Goal: Task Accomplishment & Management: Manage account settings

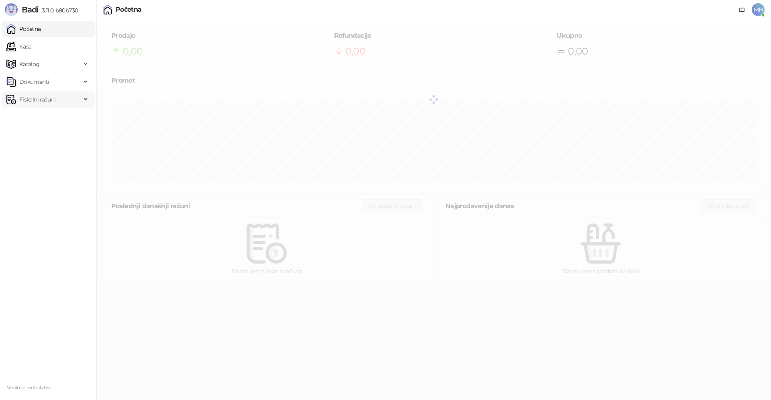
click at [37, 100] on span "Fiskalni računi" at bounding box center [37, 100] width 36 height 16
click at [45, 121] on link "Izdati računi" at bounding box center [32, 117] width 44 height 16
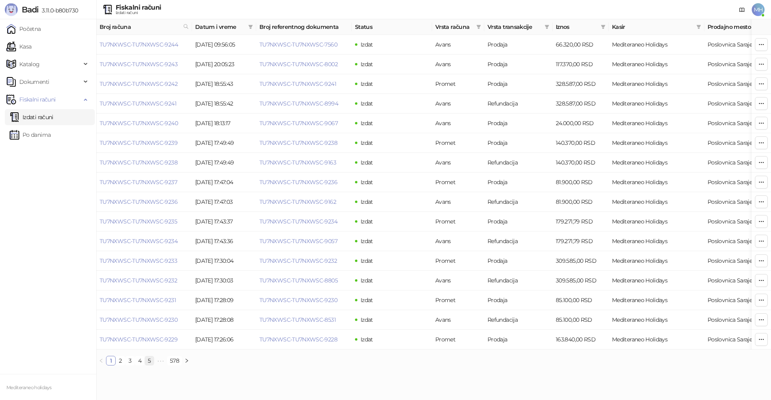
click at [150, 365] on link "5" at bounding box center [149, 360] width 9 height 9
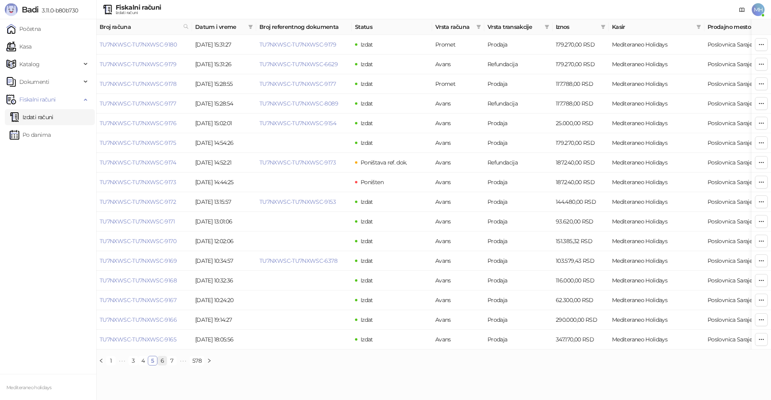
click at [161, 365] on link "6" at bounding box center [162, 360] width 9 height 9
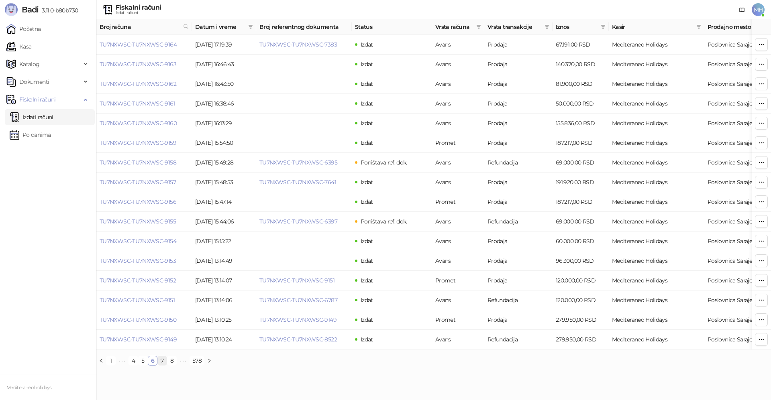
click at [164, 365] on link "7" at bounding box center [162, 360] width 9 height 9
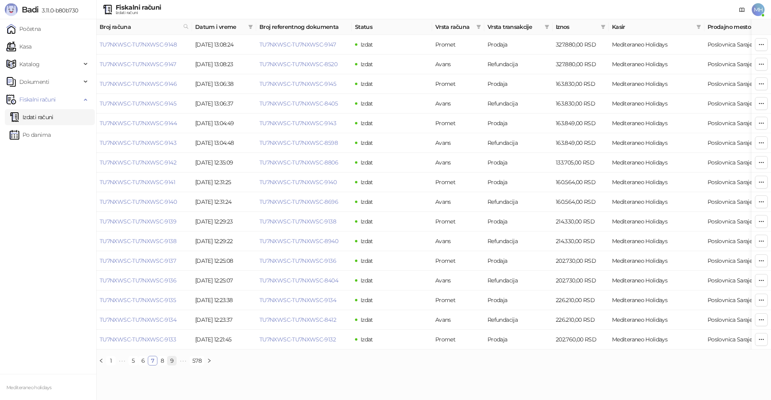
click at [172, 365] on link "9" at bounding box center [171, 360] width 9 height 9
click at [171, 365] on link "11" at bounding box center [173, 360] width 9 height 9
click at [176, 365] on link "13" at bounding box center [174, 360] width 10 height 9
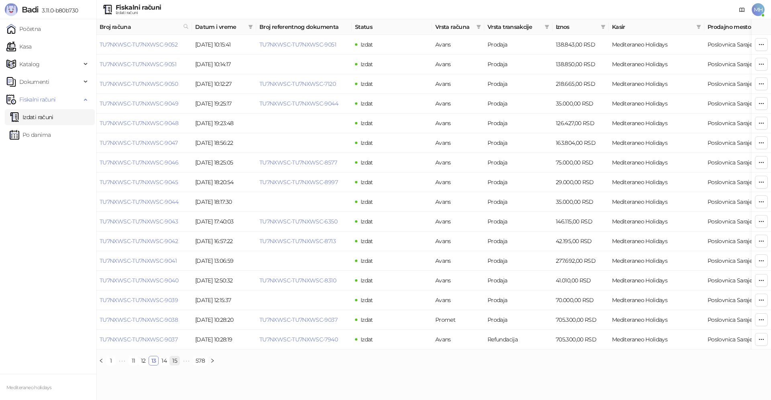
click at [175, 365] on link "15" at bounding box center [175, 360] width 10 height 9
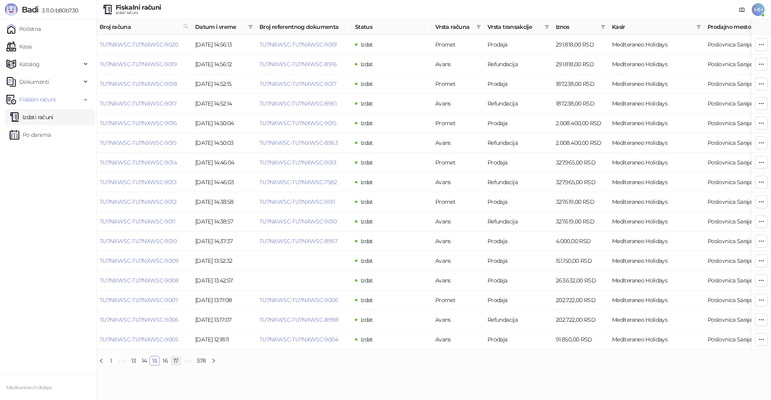
click at [175, 365] on link "17" at bounding box center [176, 360] width 10 height 9
click at [145, 365] on link "16" at bounding box center [144, 360] width 10 height 9
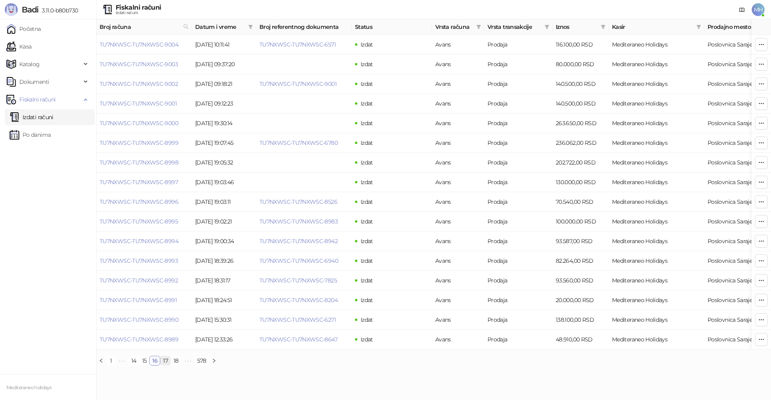
click at [166, 365] on link "17" at bounding box center [166, 360] width 10 height 9
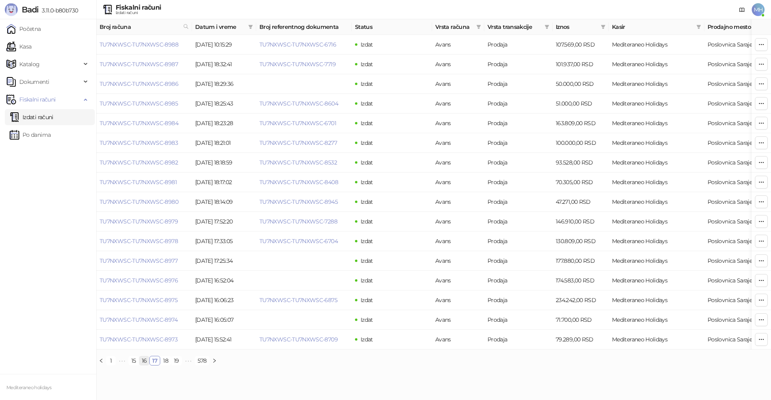
click at [144, 365] on link "16" at bounding box center [144, 360] width 10 height 9
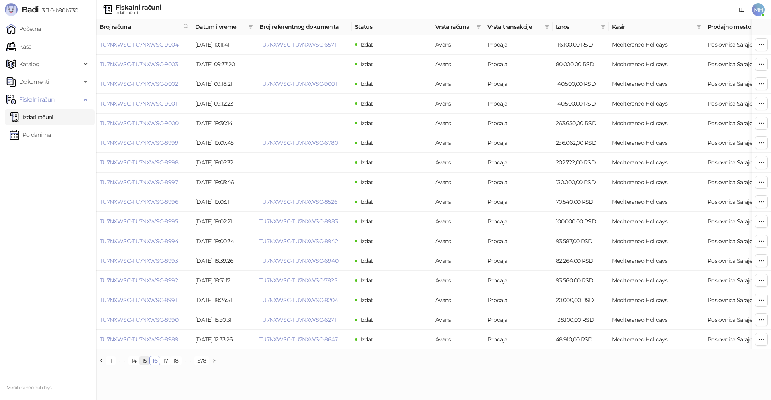
click at [145, 365] on link "15" at bounding box center [145, 360] width 10 height 9
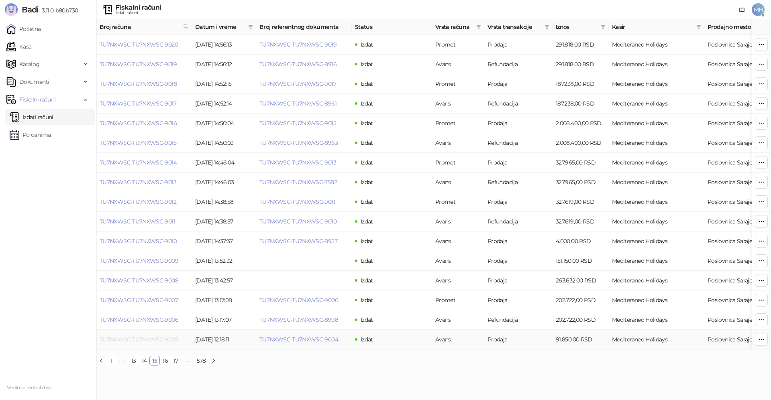
click at [169, 339] on link "TU7NXWSC-TU7NXWSC-9005" at bounding box center [139, 339] width 78 height 7
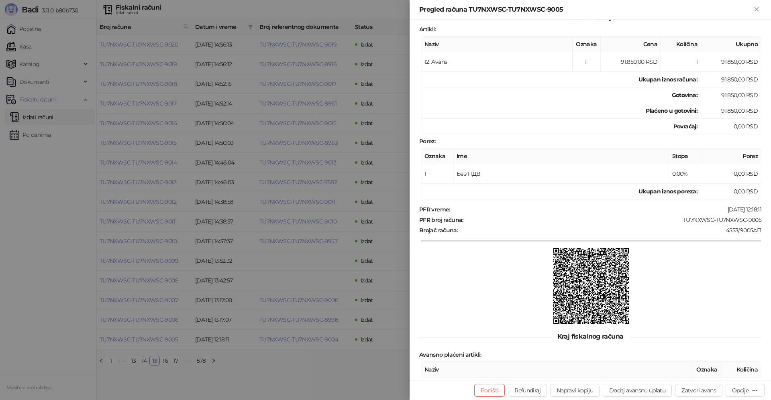
scroll to position [159, 0]
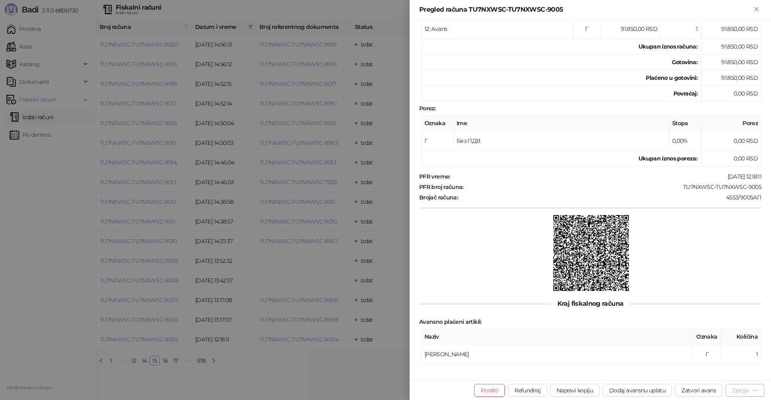
click at [741, 386] on button "Opcije" at bounding box center [744, 390] width 39 height 13
click at [726, 373] on span "Preuzmi u PDF formatu" at bounding box center [717, 374] width 82 height 9
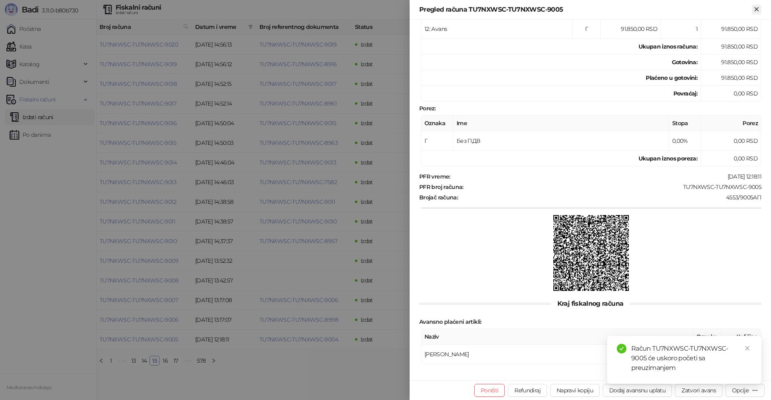
click at [758, 11] on icon "Zatvori" at bounding box center [756, 9] width 4 height 4
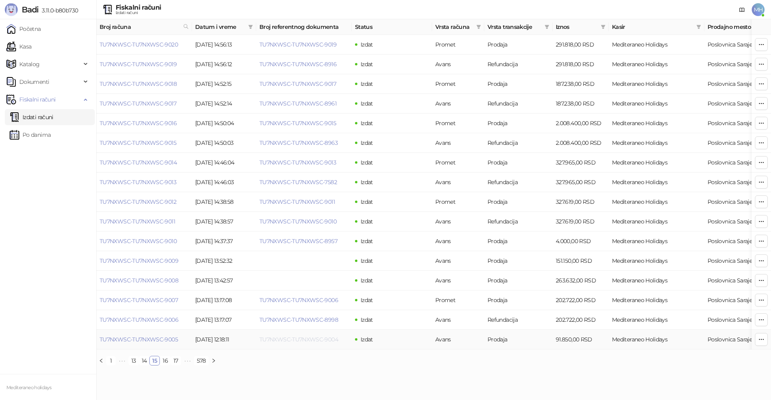
click at [279, 340] on link "TU7NXWSC-TU7NXWSC-9004" at bounding box center [298, 339] width 79 height 7
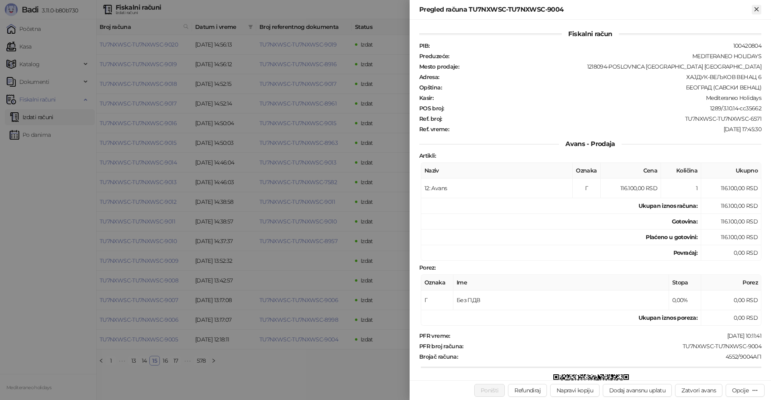
click at [753, 10] on icon "Zatvori" at bounding box center [756, 9] width 7 height 7
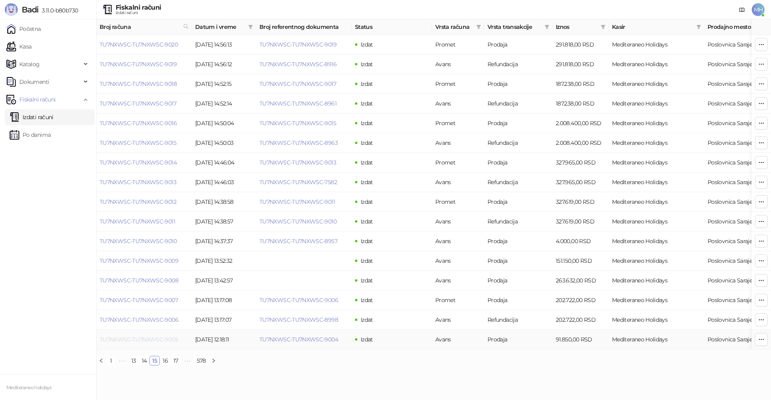
click at [161, 340] on link "TU7NXWSC-TU7NXWSC-9005" at bounding box center [139, 339] width 78 height 7
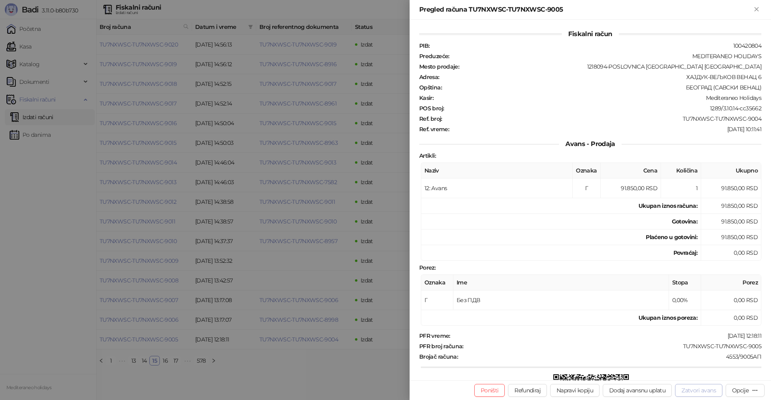
click at [686, 391] on button "Zatvori avans" at bounding box center [698, 390] width 47 height 13
type input "**********"
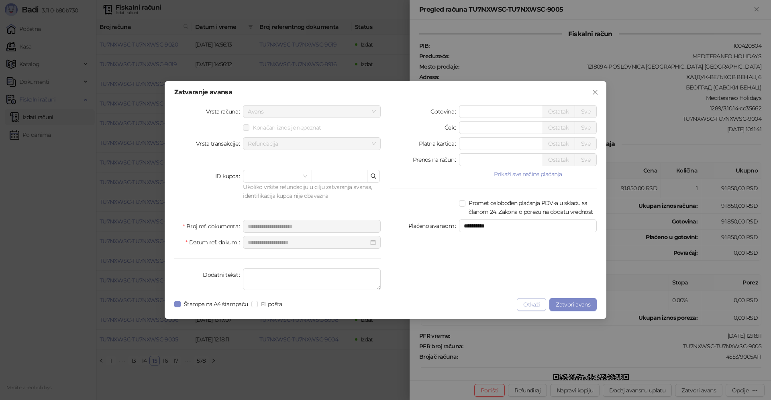
click at [533, 308] on button "Otkaži" at bounding box center [531, 304] width 29 height 13
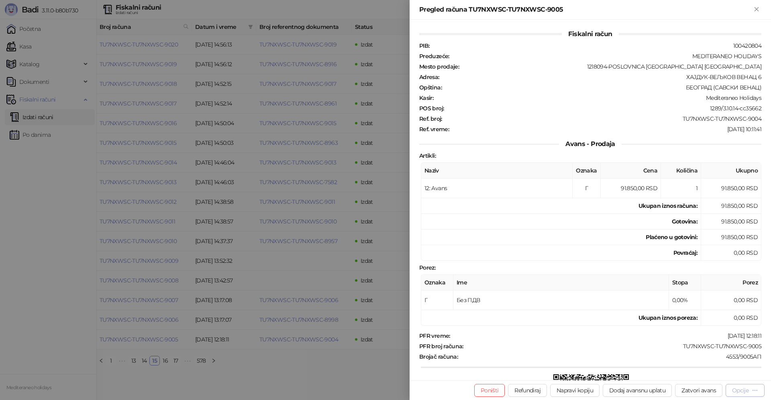
click at [747, 390] on div "Opcije" at bounding box center [740, 390] width 16 height 7
click at [728, 378] on span "Preuzmi u PDF formatu" at bounding box center [717, 374] width 82 height 9
click at [756, 9] on icon "Zatvori" at bounding box center [756, 9] width 4 height 4
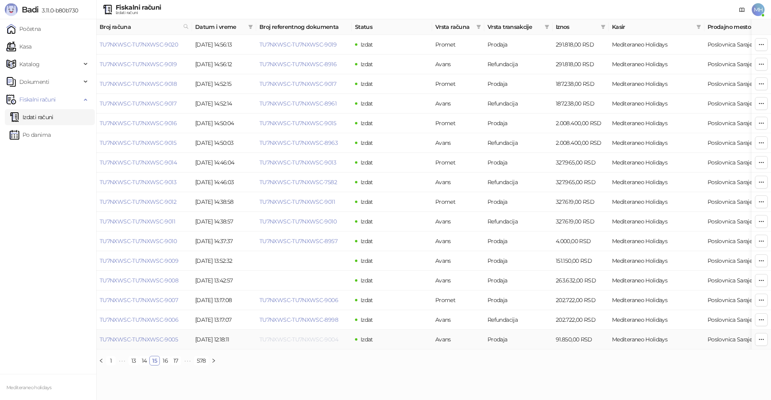
click at [321, 340] on link "TU7NXWSC-TU7NXWSC-9004" at bounding box center [298, 339] width 79 height 7
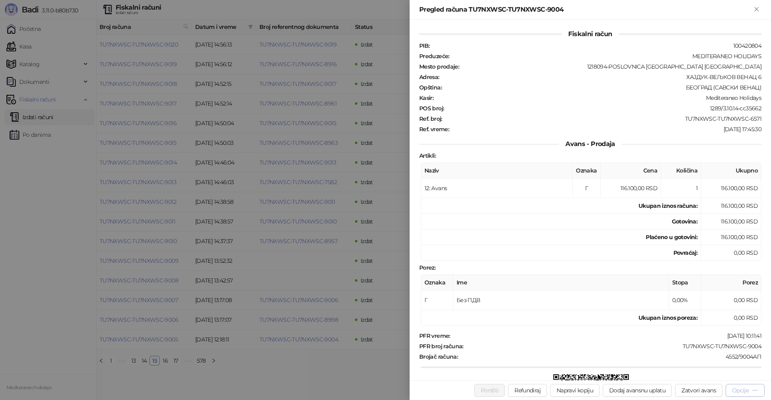
click at [736, 388] on div "Opcije" at bounding box center [740, 390] width 16 height 7
click at [702, 377] on span "Preuzmi u PDF formatu" at bounding box center [717, 374] width 82 height 9
click at [757, 8] on icon "Zatvori" at bounding box center [756, 9] width 4 height 4
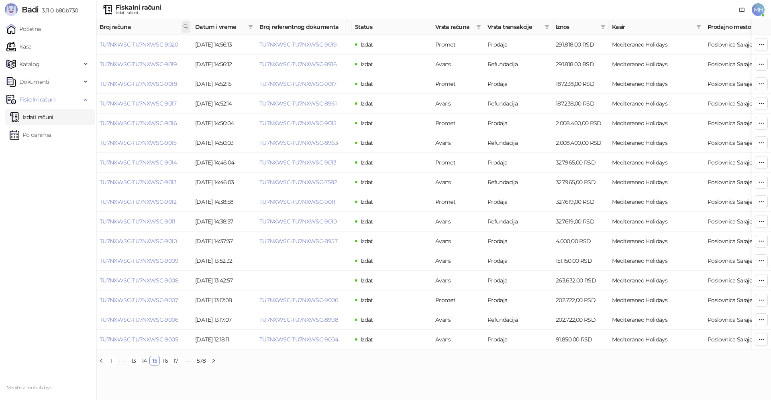
click at [186, 28] on icon at bounding box center [186, 26] width 4 height 4
drag, startPoint x: 138, startPoint y: 43, endPoint x: 133, endPoint y: 43, distance: 4.8
click at [135, 43] on input "text" at bounding box center [150, 44] width 74 height 13
type input "****"
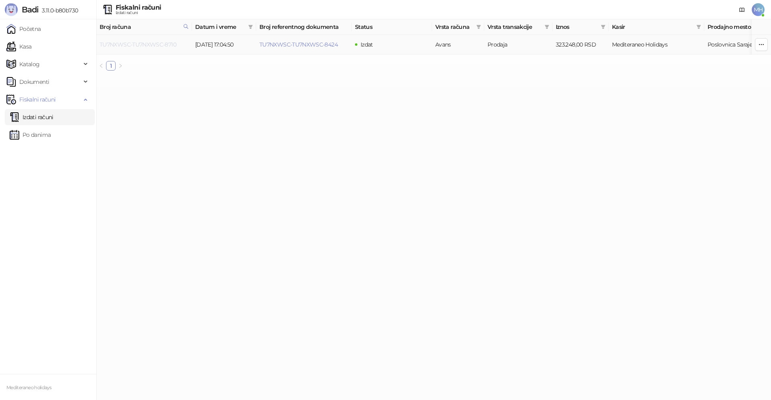
click at [165, 42] on link "TU7NXWSC-TU7NXWSC-8710" at bounding box center [138, 44] width 77 height 7
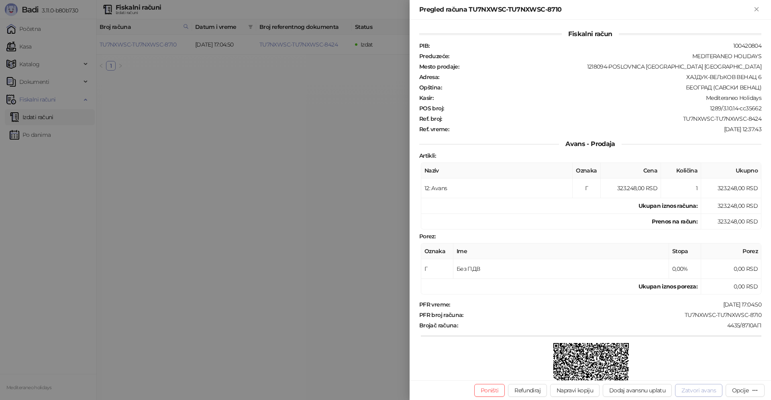
click at [685, 392] on button "Zatvori avans" at bounding box center [698, 390] width 47 height 13
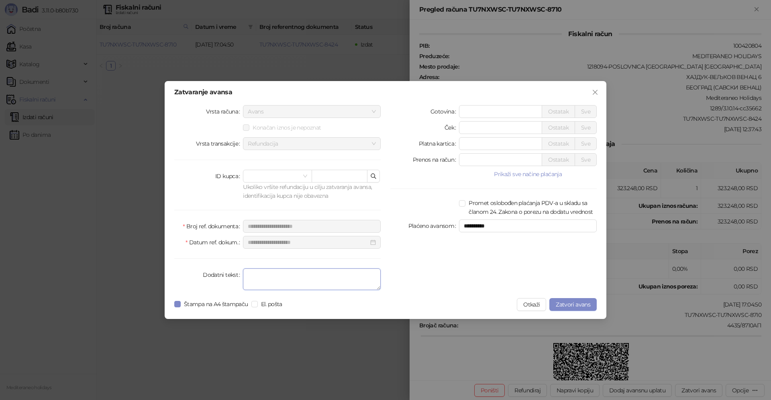
click at [257, 281] on textarea "Dodatni tekst" at bounding box center [312, 280] width 138 height 22
type textarea "*******"
click at [576, 304] on span "Zatvori avans" at bounding box center [573, 304] width 35 height 7
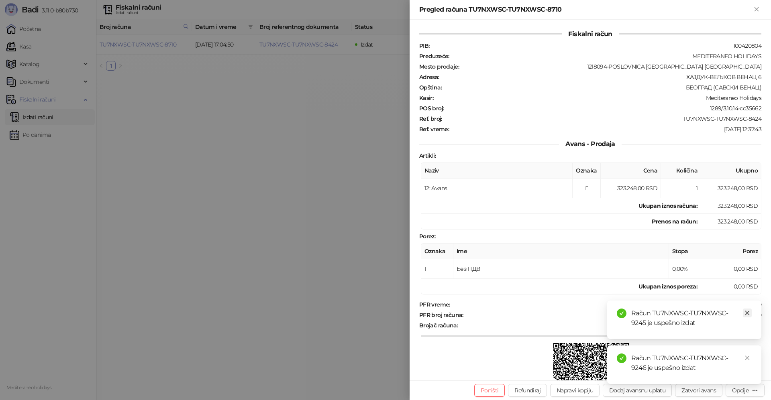
click at [748, 312] on icon "close" at bounding box center [747, 313] width 4 height 4
click at [750, 356] on link "Close" at bounding box center [747, 358] width 9 height 9
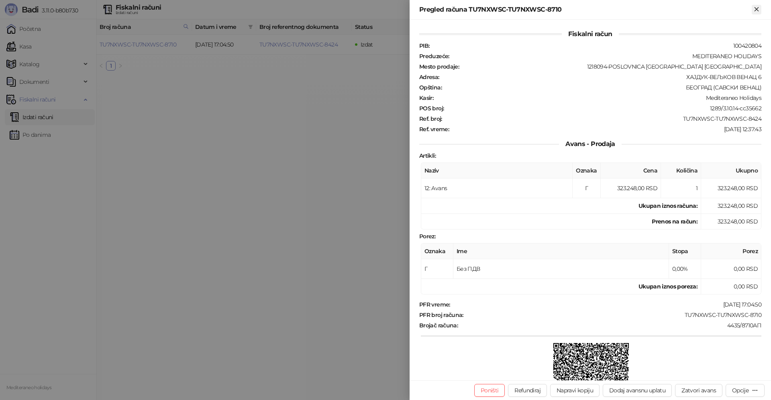
click at [753, 7] on icon "Zatvori" at bounding box center [756, 9] width 7 height 7
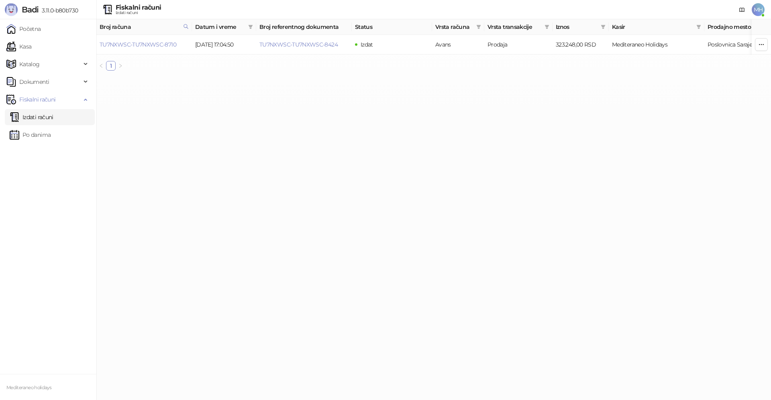
click at [53, 117] on link "Izdati računi" at bounding box center [32, 117] width 44 height 16
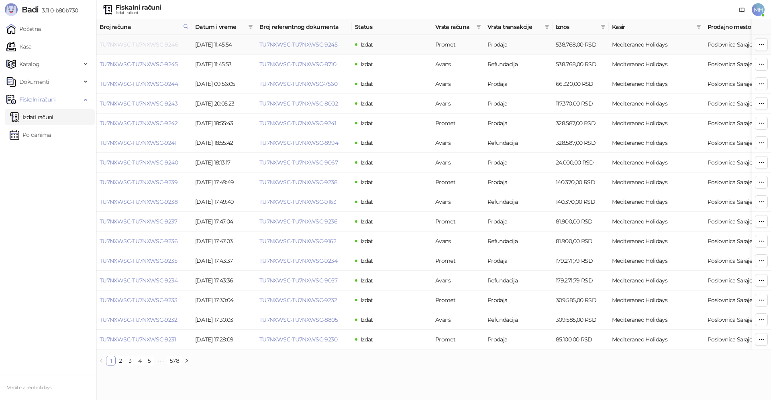
click at [134, 44] on link "TU7NXWSC-TU7NXWSC-9246" at bounding box center [139, 44] width 78 height 7
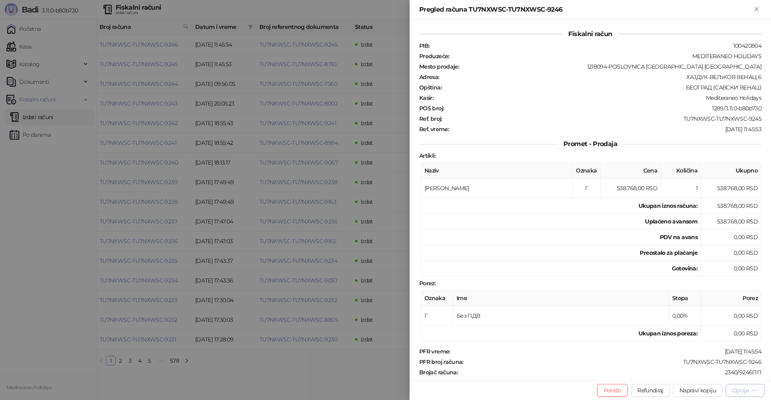
click at [745, 393] on div "Opcije" at bounding box center [740, 390] width 16 height 7
click at [703, 375] on span "Preuzmi u PDF formatu" at bounding box center [717, 374] width 82 height 9
click at [756, 10] on icon "Zatvori" at bounding box center [756, 9] width 7 height 7
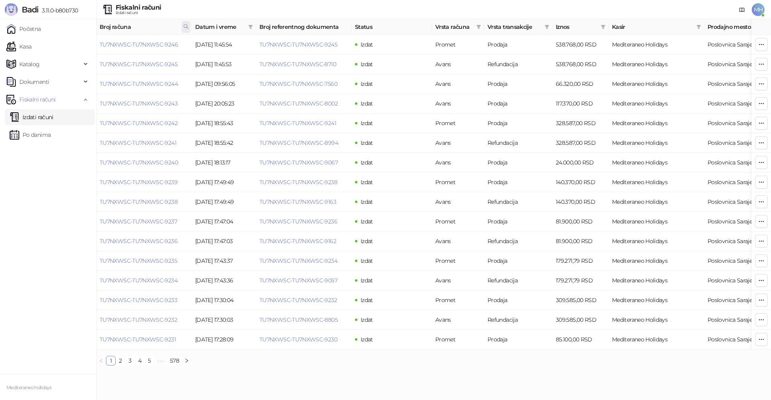
click at [186, 26] on icon at bounding box center [186, 27] width 6 height 6
drag, startPoint x: 131, startPoint y: 41, endPoint x: 69, endPoint y: 52, distance: 62.9
click at [70, 52] on body "Badi 3.11.0-b80b730 Početna Kasa Katalog Dokumenti Fiskalni računi Izdati račun…" at bounding box center [385, 186] width 771 height 372
type input "****"
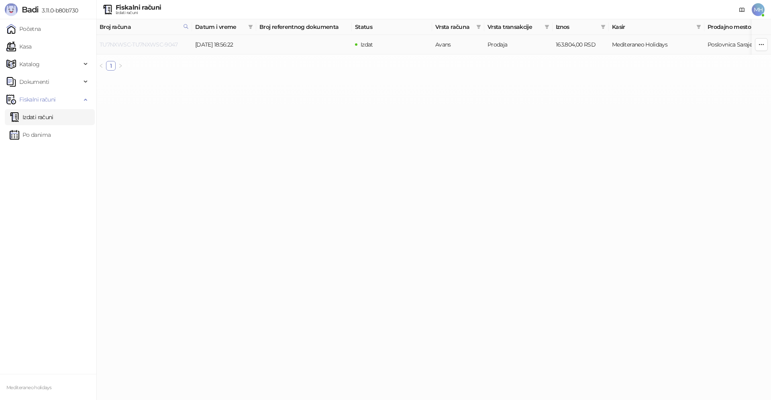
click at [159, 45] on link "TU7NXWSC-TU7NXWSC-9047" at bounding box center [139, 44] width 78 height 7
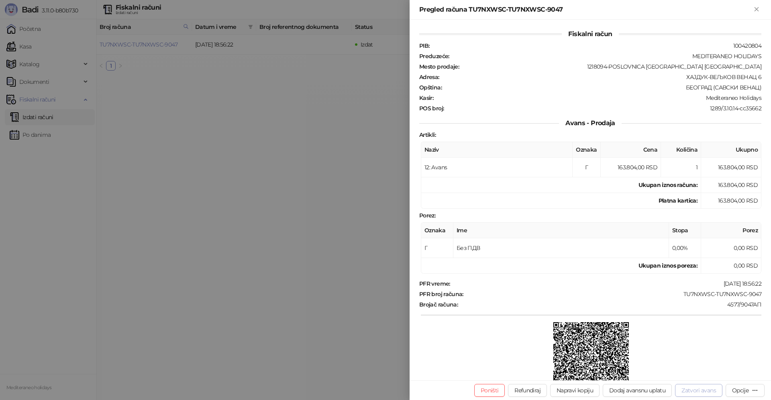
click at [699, 390] on button "Zatvori avans" at bounding box center [698, 390] width 47 height 13
type input "**********"
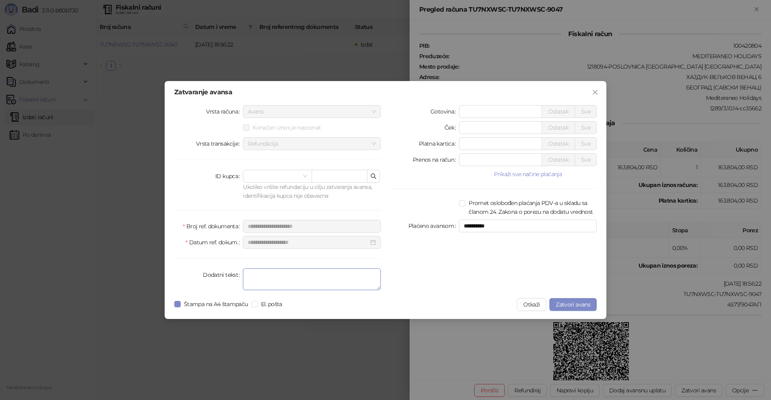
click at [291, 279] on textarea "Dodatni tekst" at bounding box center [312, 280] width 138 height 22
type textarea "*******"
click at [572, 305] on span "Zatvori avans" at bounding box center [573, 304] width 35 height 7
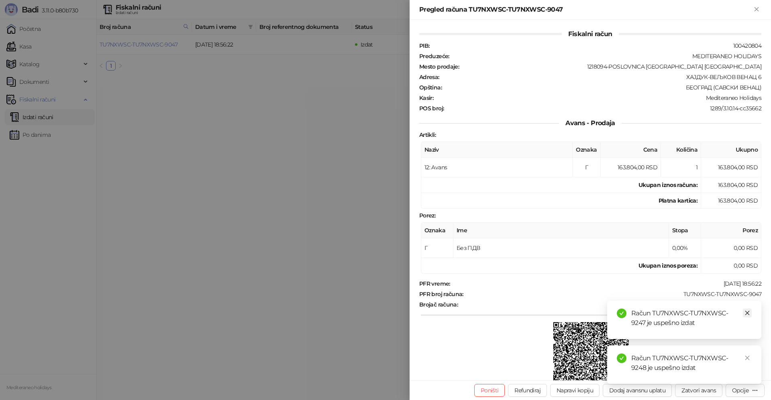
click at [747, 313] on icon "close" at bounding box center [747, 313] width 4 height 4
click at [749, 360] on icon "close" at bounding box center [747, 358] width 6 height 6
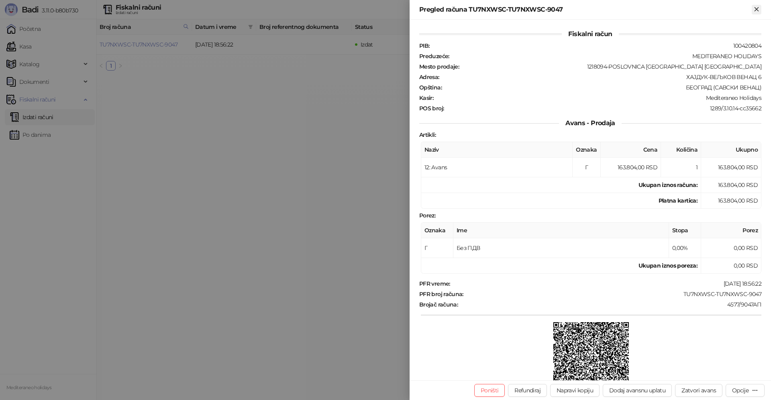
click at [758, 9] on icon "Zatvori" at bounding box center [756, 9] width 7 height 7
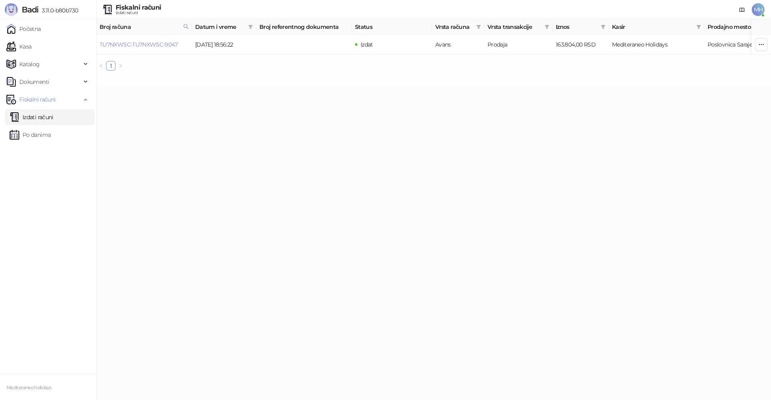
click at [52, 120] on link "Izdati računi" at bounding box center [32, 117] width 44 height 16
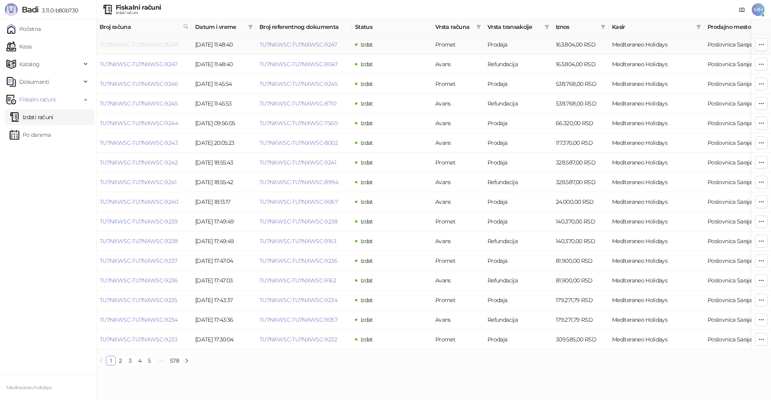
click at [163, 46] on link "TU7NXWSC-TU7NXWSC-9248" at bounding box center [139, 44] width 78 height 7
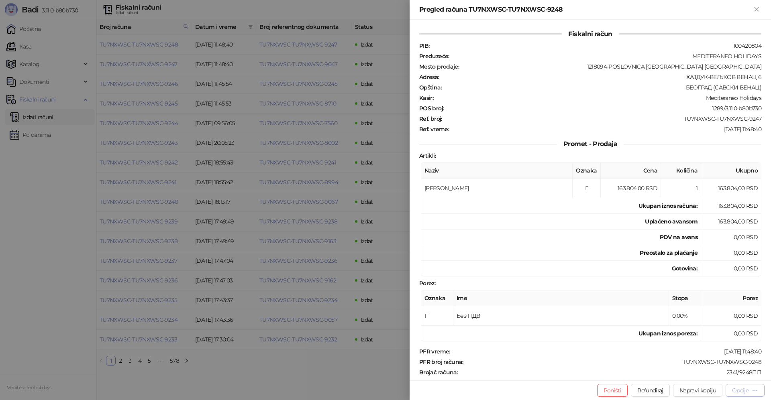
click at [739, 388] on div "Opcije" at bounding box center [740, 390] width 16 height 7
click at [708, 376] on span "Preuzmi u PDF formatu" at bounding box center [717, 374] width 82 height 9
click at [758, 7] on icon "Zatvori" at bounding box center [756, 9] width 4 height 4
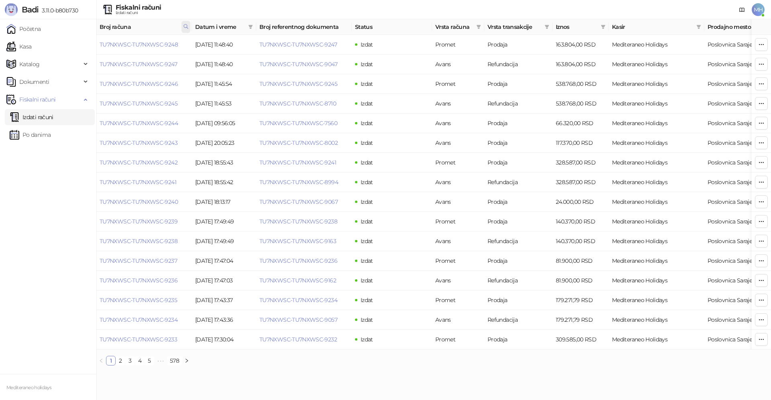
click at [184, 25] on icon at bounding box center [186, 26] width 4 height 4
drag, startPoint x: 109, startPoint y: 45, endPoint x: 103, endPoint y: 49, distance: 6.5
click at [102, 48] on body "Badi 3.11.0-b80b730 Početna Kasa Katalog Dokumenti Fiskalni računi Izdati račun…" at bounding box center [385, 186] width 771 height 372
type input "****"
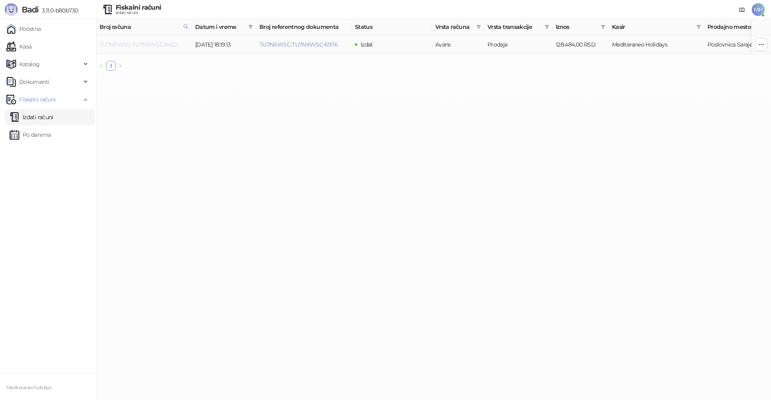
click at [167, 45] on link "TU7NXWSC-TU7NXWSC-8422" at bounding box center [139, 44] width 78 height 7
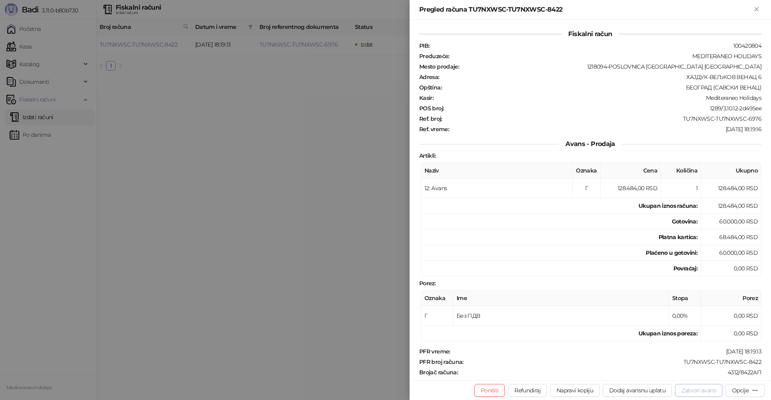
click at [686, 388] on button "Zatvori avans" at bounding box center [698, 390] width 47 height 13
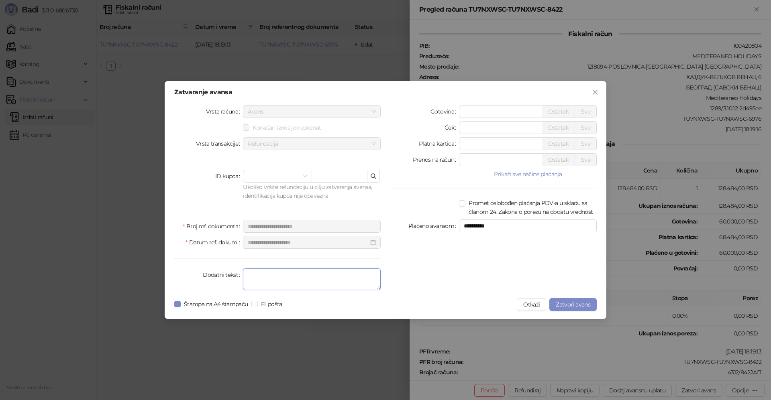
click at [307, 277] on textarea "Dodatni tekst" at bounding box center [312, 280] width 138 height 22
type textarea "*******"
click at [565, 303] on span "Zatvori avans" at bounding box center [573, 304] width 35 height 7
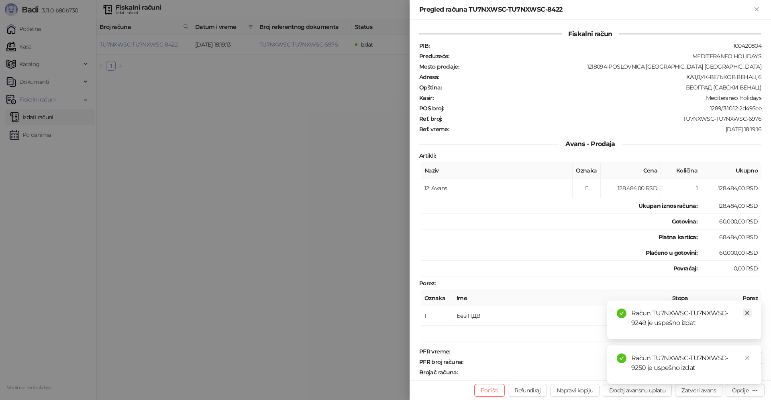
click at [749, 313] on icon "close" at bounding box center [747, 313] width 6 height 6
click at [749, 357] on icon "close" at bounding box center [747, 358] width 6 height 6
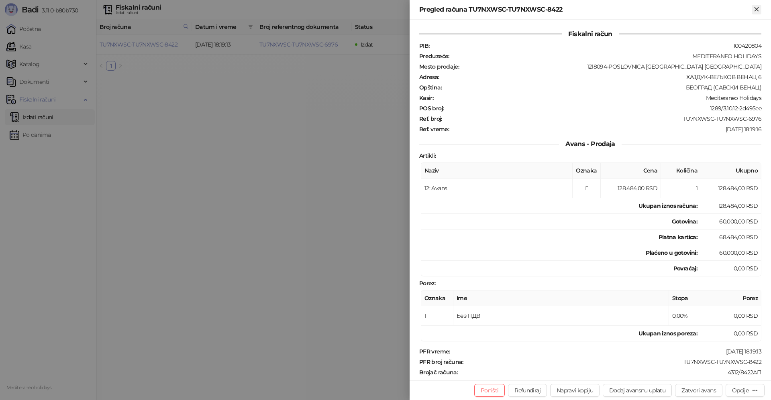
click at [757, 8] on icon "Zatvori" at bounding box center [756, 9] width 7 height 7
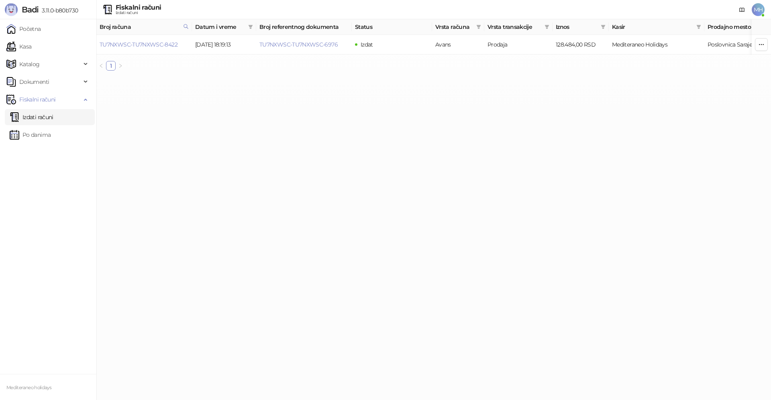
click at [43, 117] on link "Izdati računi" at bounding box center [32, 117] width 44 height 16
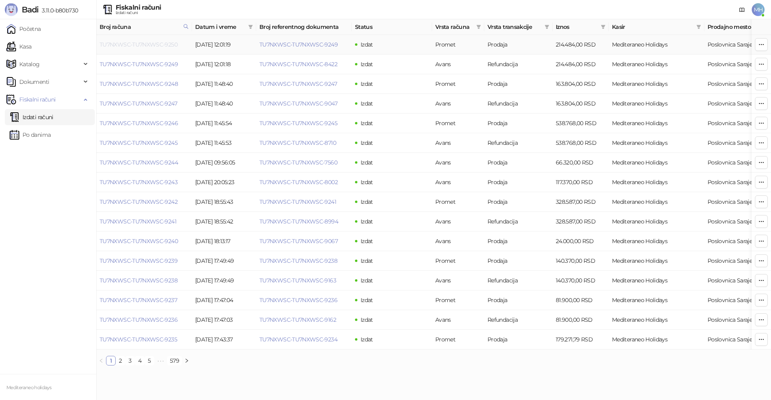
click at [158, 45] on link "TU7NXWSC-TU7NXWSC-9250" at bounding box center [139, 44] width 78 height 7
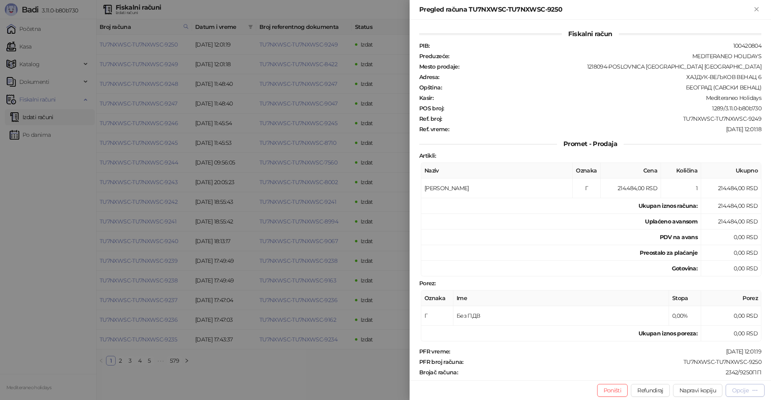
click at [736, 386] on button "Opcije" at bounding box center [744, 390] width 39 height 13
click at [688, 377] on span "Preuzmi u PDF formatu" at bounding box center [717, 374] width 82 height 9
click at [759, 10] on icon "Zatvori" at bounding box center [756, 9] width 7 height 7
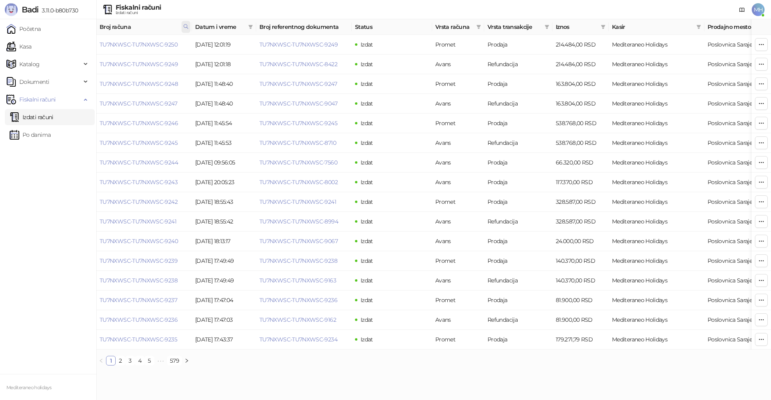
click at [186, 30] on span at bounding box center [185, 27] width 9 height 12
drag, startPoint x: 140, startPoint y: 44, endPoint x: 66, endPoint y: 48, distance: 74.0
click at [69, 48] on body "Badi 3.11.0-b80b730 Početna Kasa Katalog Dokumenti Fiskalni računi Izdati račun…" at bounding box center [385, 186] width 771 height 372
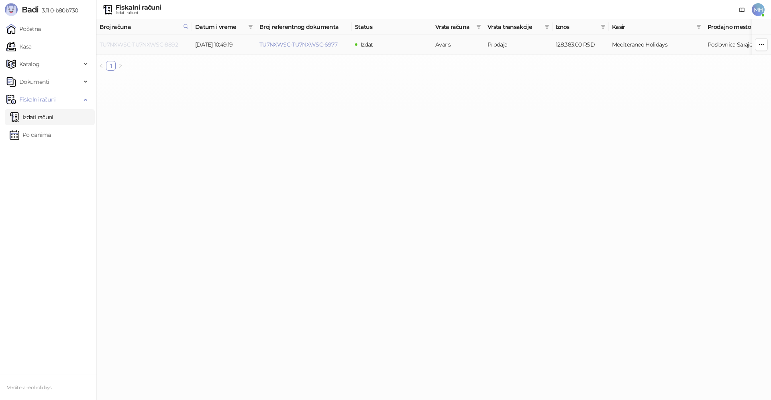
click at [152, 44] on link "TU7NXWSC-TU7NXWSC-8892" at bounding box center [139, 44] width 78 height 7
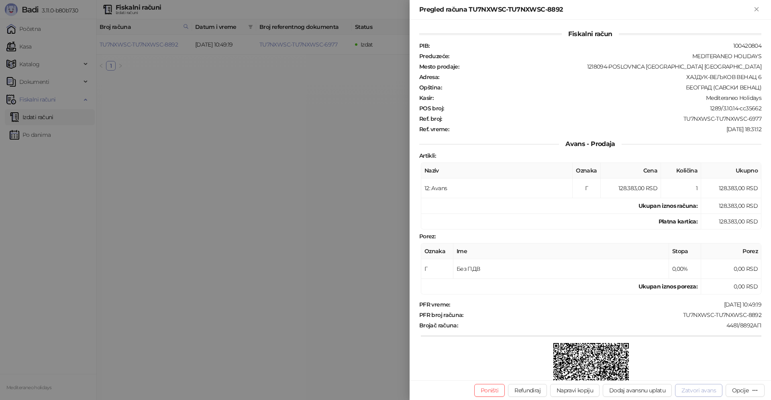
click at [690, 391] on button "Zatvori avans" at bounding box center [698, 390] width 47 height 13
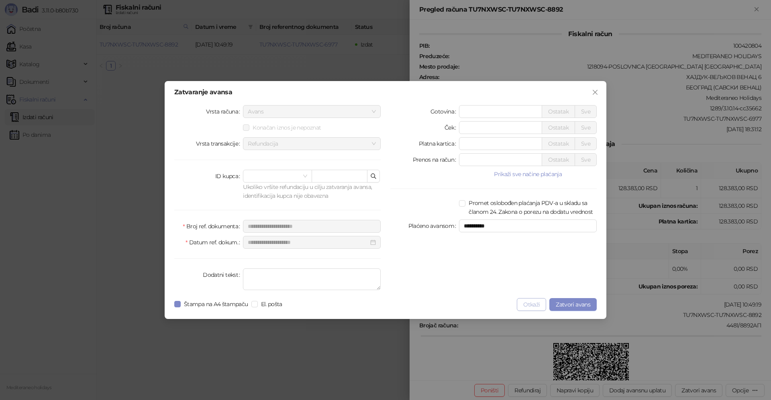
click at [531, 304] on button "Otkaži" at bounding box center [531, 304] width 29 height 13
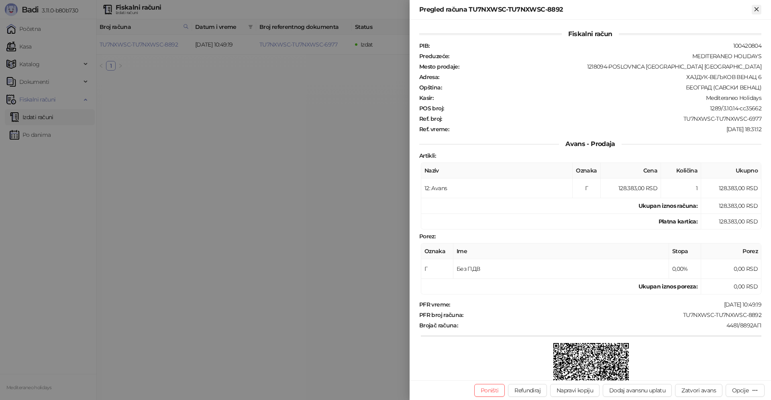
click at [755, 11] on icon "Zatvori" at bounding box center [756, 9] width 4 height 4
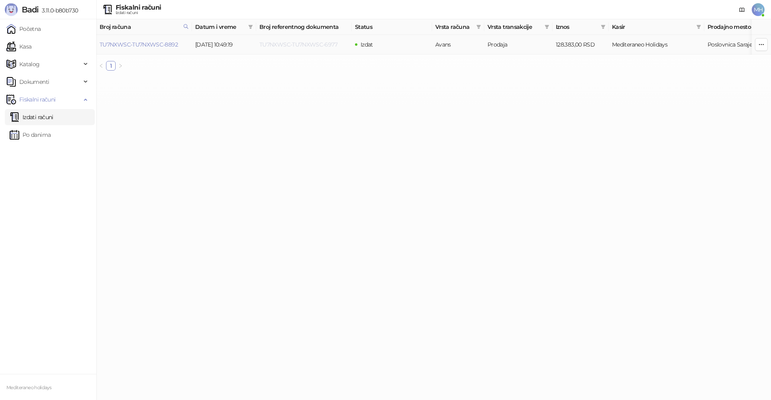
click at [318, 45] on link "TU7NXWSC-TU7NXWSC-6977" at bounding box center [298, 44] width 78 height 7
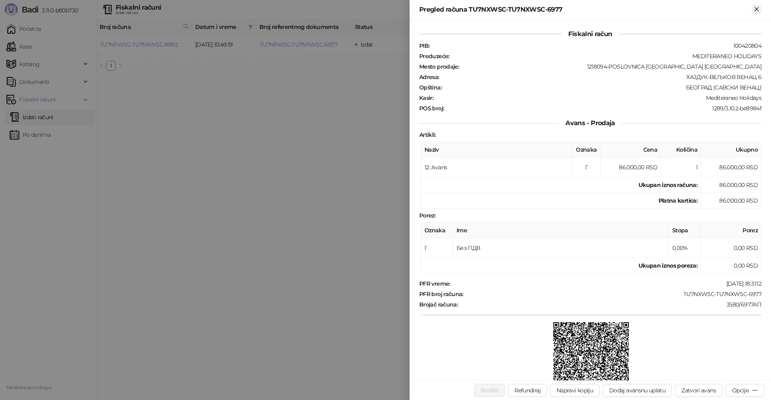
click at [758, 8] on icon "Zatvori" at bounding box center [756, 9] width 7 height 7
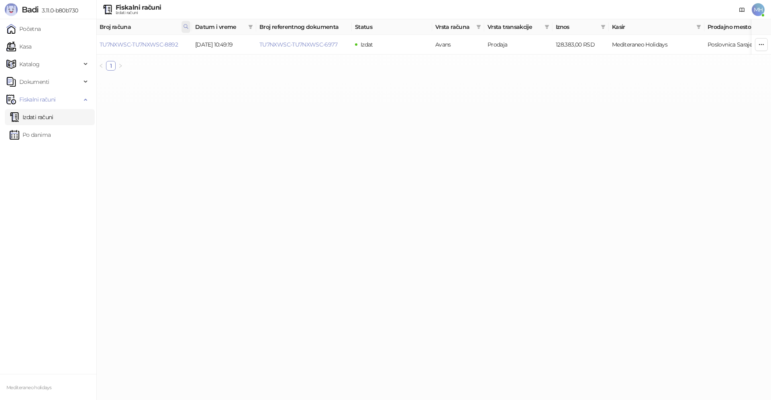
click at [185, 26] on icon at bounding box center [186, 27] width 6 height 6
drag, startPoint x: 148, startPoint y: 43, endPoint x: 83, endPoint y: 44, distance: 65.0
click at [83, 44] on body "Badi 3.11.0-b80b730 Početna Kasa Katalog Dokumenti Fiskalni računi Izdati račun…" at bounding box center [385, 38] width 771 height 77
type input "****"
click at [165, 43] on link "TU7NXWSC-TU7NXWSC-7566" at bounding box center [139, 44] width 78 height 7
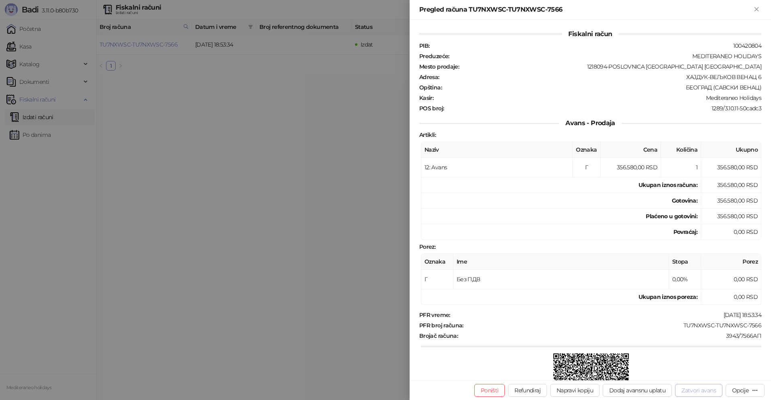
click at [699, 391] on button "Zatvori avans" at bounding box center [698, 390] width 47 height 13
type input "**********"
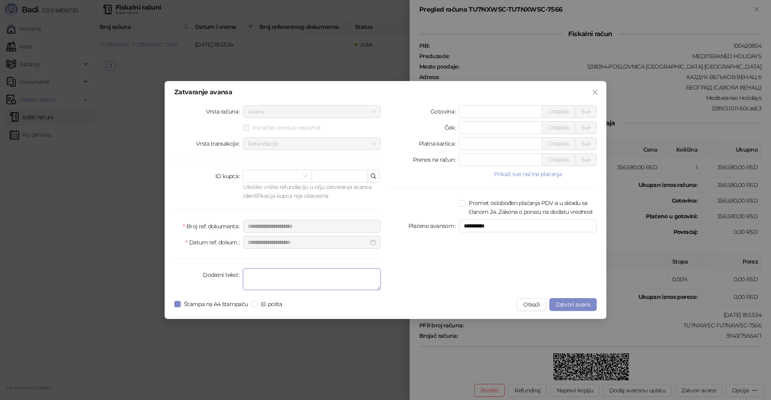
click at [325, 280] on textarea "Dodatni tekst" at bounding box center [312, 280] width 138 height 22
type textarea "*******"
click at [570, 304] on span "Zatvori avans" at bounding box center [573, 304] width 35 height 7
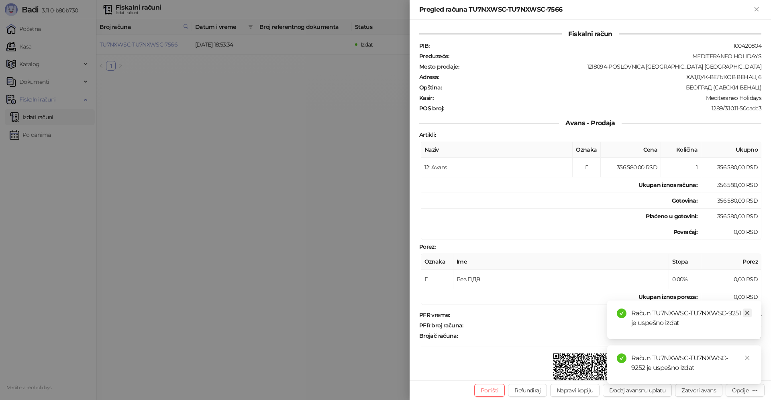
click at [745, 314] on icon "close" at bounding box center [747, 313] width 6 height 6
click at [749, 355] on icon "close" at bounding box center [747, 358] width 6 height 6
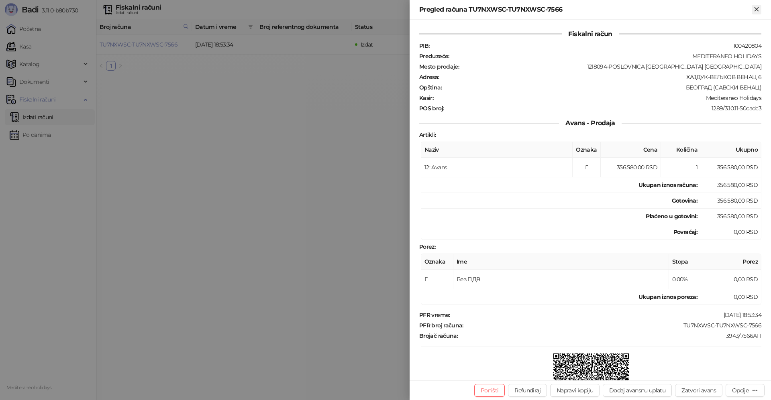
drag, startPoint x: 757, startPoint y: 9, endPoint x: 751, endPoint y: 20, distance: 11.9
click at [757, 9] on icon "Zatvori" at bounding box center [756, 9] width 7 height 7
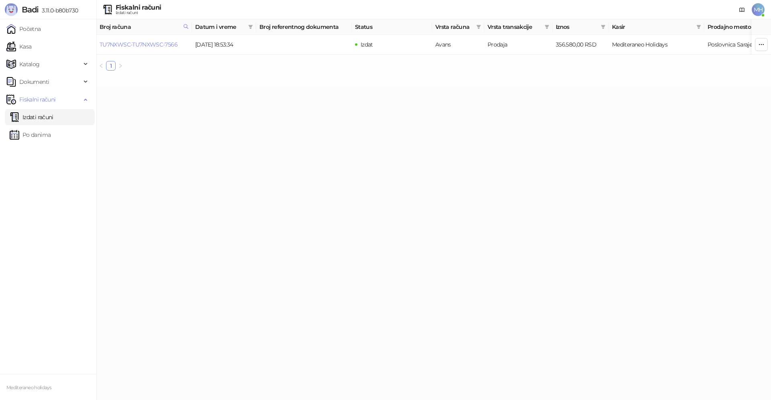
click at [53, 119] on link "Izdati računi" at bounding box center [32, 117] width 44 height 16
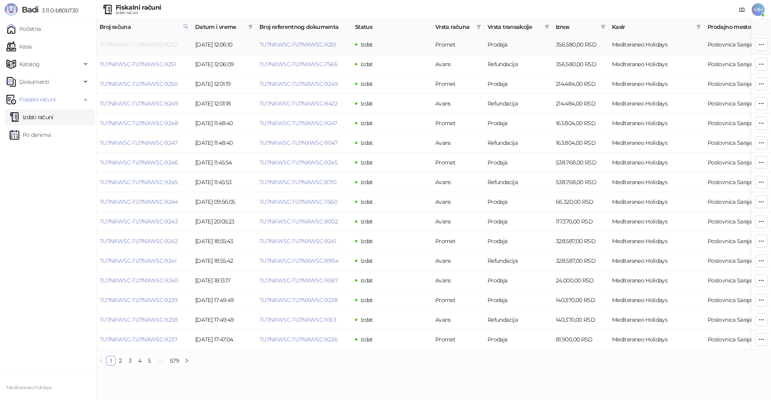
click at [172, 41] on link "TU7NXWSC-TU7NXWSC-9252" at bounding box center [138, 44] width 77 height 7
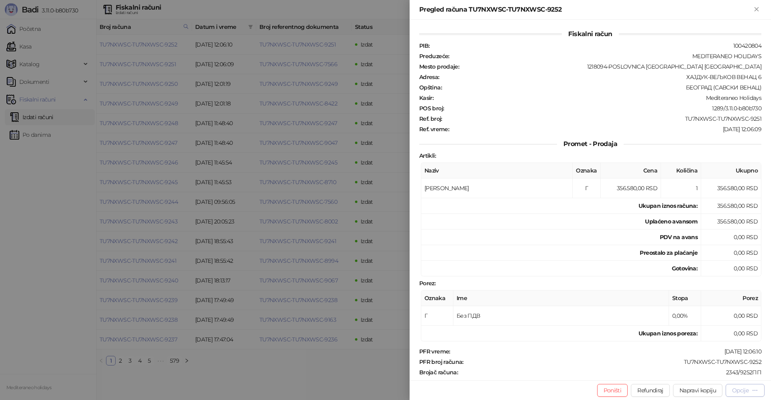
click at [740, 390] on div "Opcije" at bounding box center [740, 390] width 16 height 7
click at [712, 378] on span "Preuzmi u PDF formatu" at bounding box center [717, 374] width 82 height 9
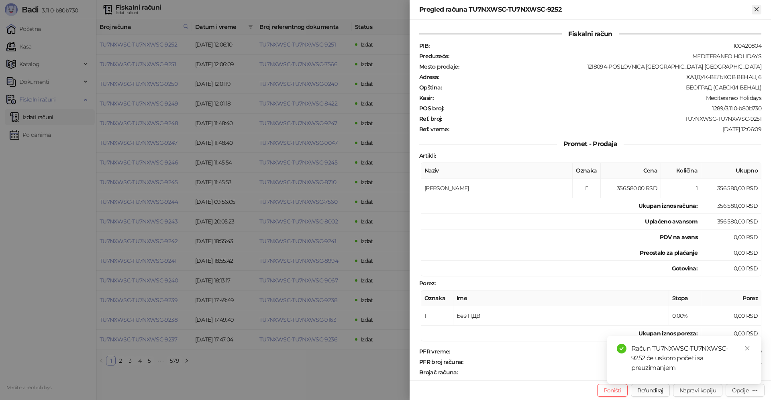
click at [757, 11] on icon "Zatvori" at bounding box center [756, 9] width 7 height 7
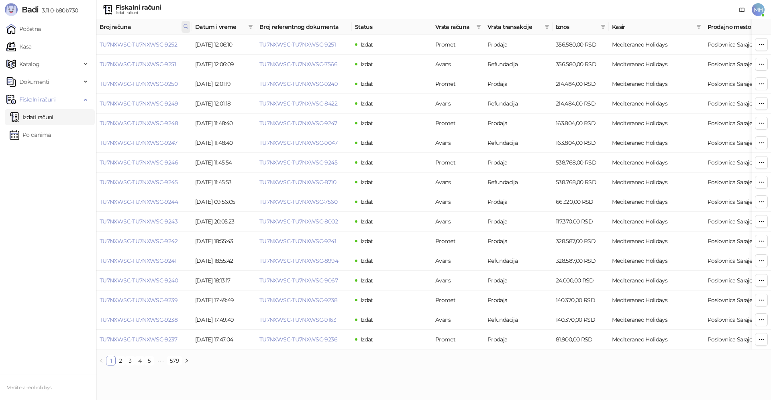
click at [185, 25] on icon at bounding box center [186, 27] width 6 height 6
drag, startPoint x: 140, startPoint y: 45, endPoint x: 62, endPoint y: 49, distance: 78.0
click at [62, 49] on body "Badi 3.11.0-b80b730 Početna Kasa Katalog Dokumenti Fiskalni računi Izdati račun…" at bounding box center [385, 186] width 771 height 372
type input "****"
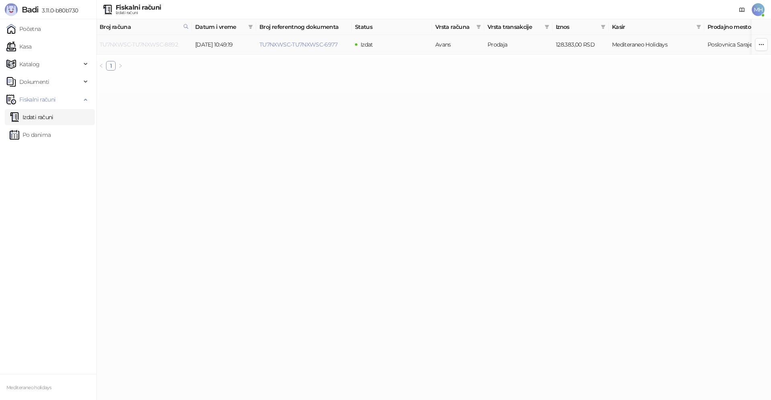
click at [156, 43] on link "TU7NXWSC-TU7NXWSC-8892" at bounding box center [139, 44] width 78 height 7
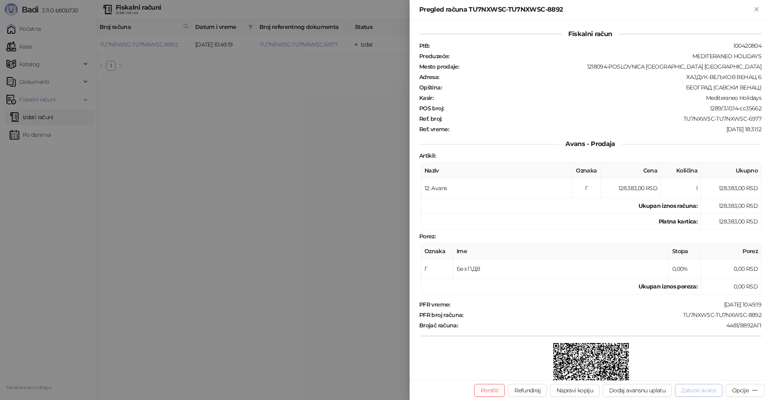
click at [696, 391] on button "Zatvori avans" at bounding box center [698, 390] width 47 height 13
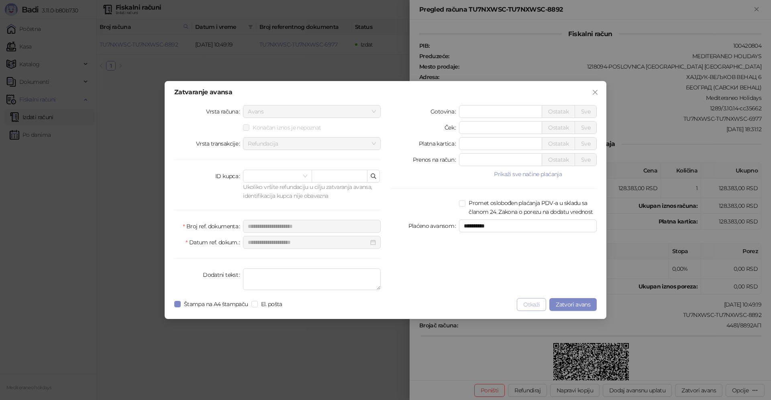
click at [532, 303] on button "Otkaži" at bounding box center [531, 304] width 29 height 13
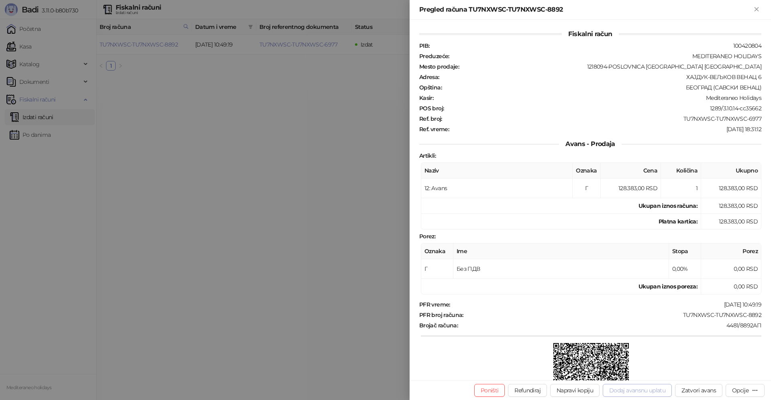
click at [642, 388] on button "Dodaj avansnu uplatu" at bounding box center [637, 390] width 69 height 13
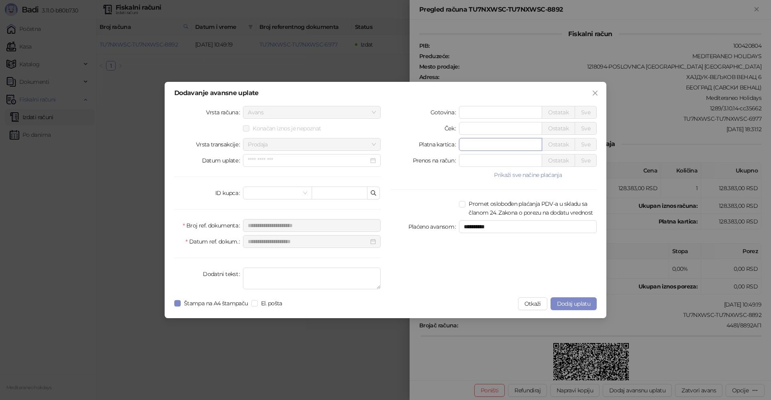
click at [479, 147] on input "*" at bounding box center [500, 144] width 82 height 12
type input "***"
click at [293, 279] on textarea "Dodatni tekst" at bounding box center [312, 279] width 138 height 22
type textarea "*******"
click at [574, 303] on span "Dodaj uplatu" at bounding box center [573, 303] width 33 height 7
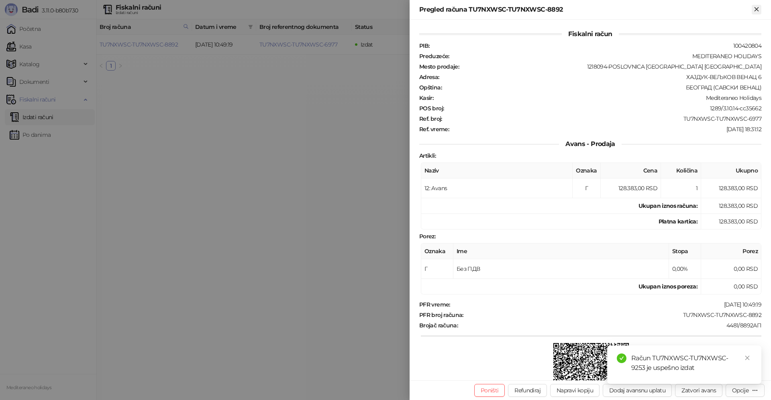
click at [755, 9] on icon "Zatvori" at bounding box center [756, 9] width 7 height 7
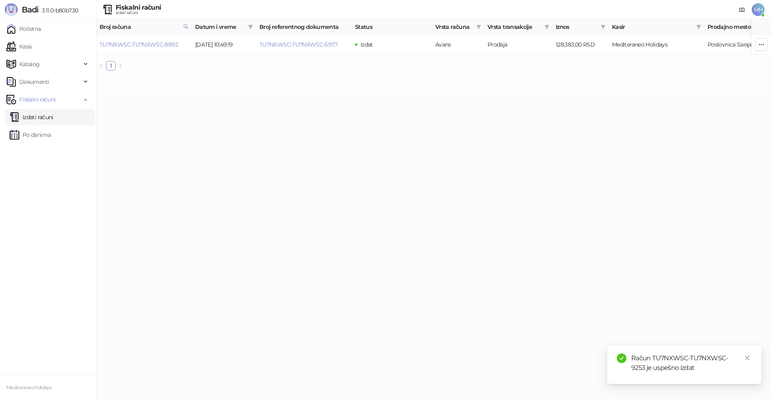
click at [46, 117] on link "Izdati računi" at bounding box center [32, 117] width 44 height 16
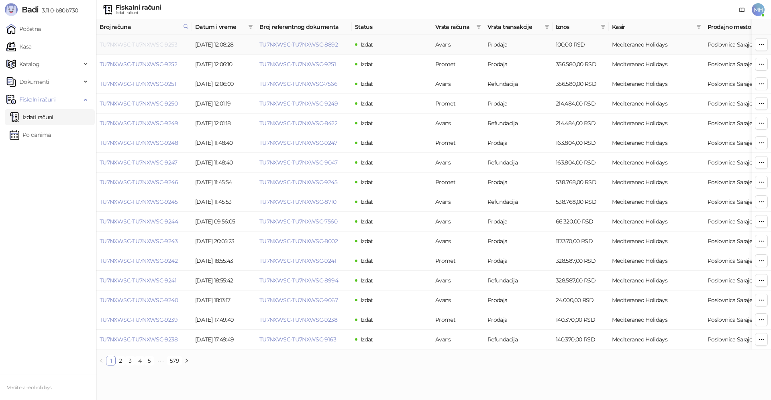
click at [155, 43] on link "TU7NXWSC-TU7NXWSC-9253" at bounding box center [138, 44] width 77 height 7
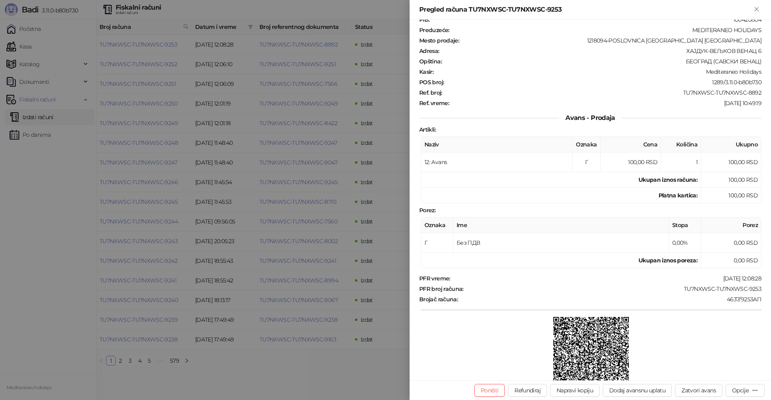
scroll to position [40, 0]
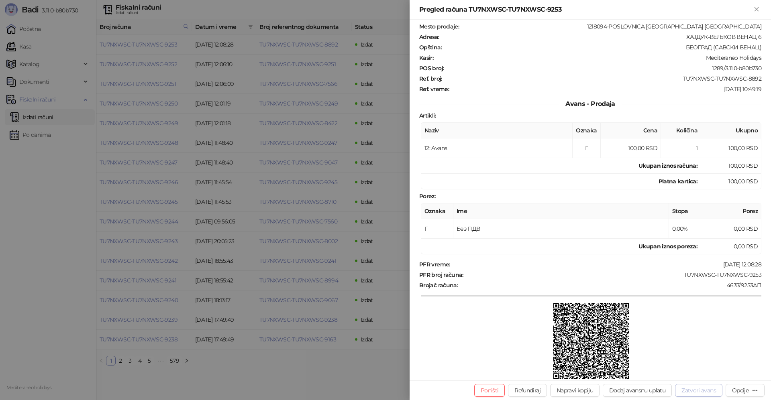
click at [696, 389] on button "Zatvori avans" at bounding box center [698, 390] width 47 height 13
type input "**********"
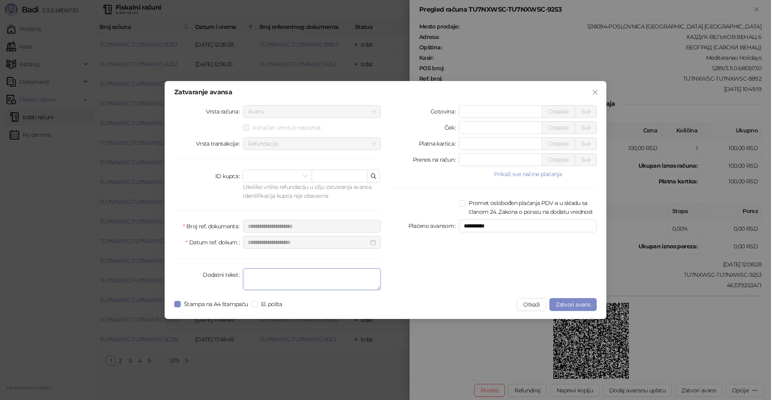
click at [311, 280] on textarea "Dodatni tekst" at bounding box center [312, 280] width 138 height 22
type textarea "*******"
click at [173, 302] on div "**********" at bounding box center [386, 200] width 442 height 238
click at [578, 305] on span "Zatvori avans" at bounding box center [573, 304] width 35 height 7
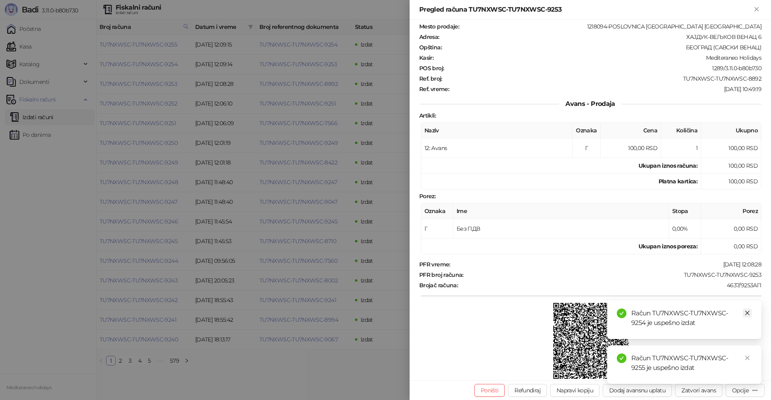
click at [748, 309] on link "Close" at bounding box center [747, 313] width 9 height 9
click at [745, 362] on link "Close" at bounding box center [747, 358] width 9 height 9
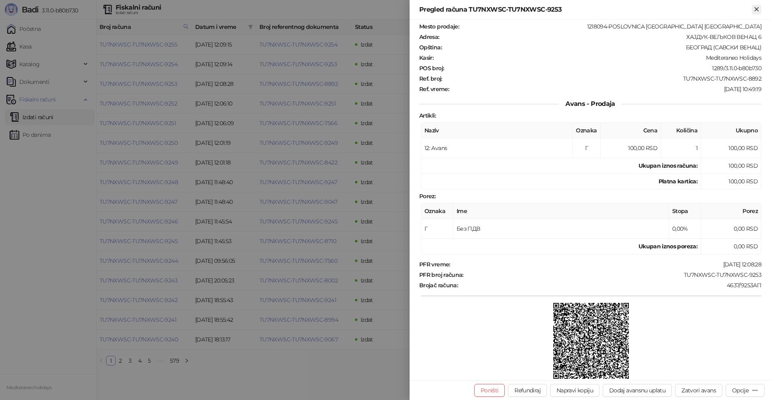
click at [756, 14] on button "Zatvori" at bounding box center [756, 10] width 10 height 10
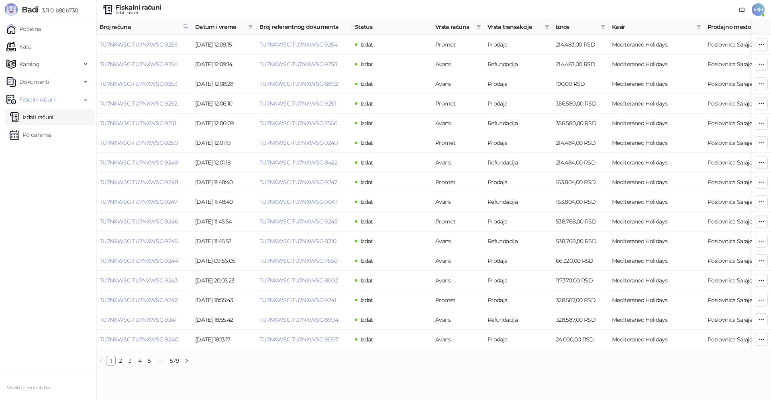
click at [50, 117] on link "Izdati računi" at bounding box center [32, 117] width 44 height 16
click at [168, 45] on link "TU7NXWSC-TU7NXWSC-9255" at bounding box center [138, 44] width 77 height 7
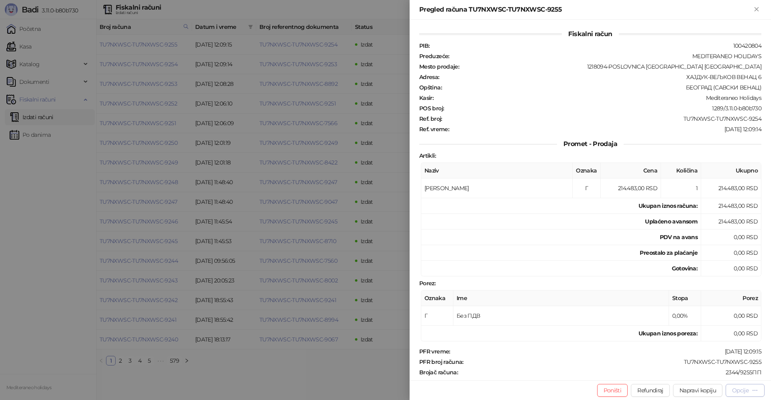
click at [734, 391] on div "Opcije" at bounding box center [740, 390] width 16 height 7
click at [692, 375] on span "Preuzmi u PDF formatu" at bounding box center [717, 374] width 82 height 9
click at [756, 10] on icon "Zatvori" at bounding box center [756, 9] width 4 height 4
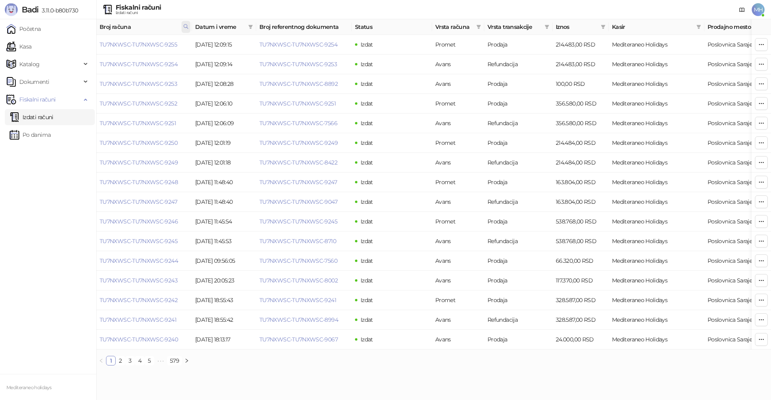
click at [185, 24] on icon at bounding box center [186, 27] width 6 height 6
drag, startPoint x: 145, startPoint y: 45, endPoint x: 111, endPoint y: 41, distance: 33.9
click at [110, 43] on div "****" at bounding box center [150, 44] width 80 height 19
type input "****"
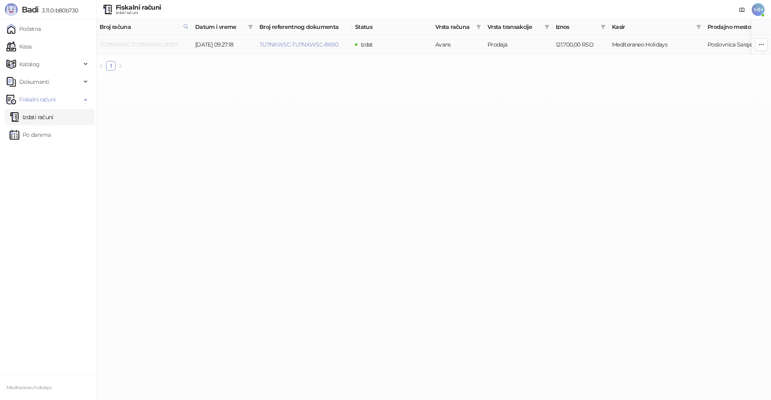
click at [171, 43] on link "TU7NXWSC-TU7NXWSC-8937" at bounding box center [139, 44] width 78 height 7
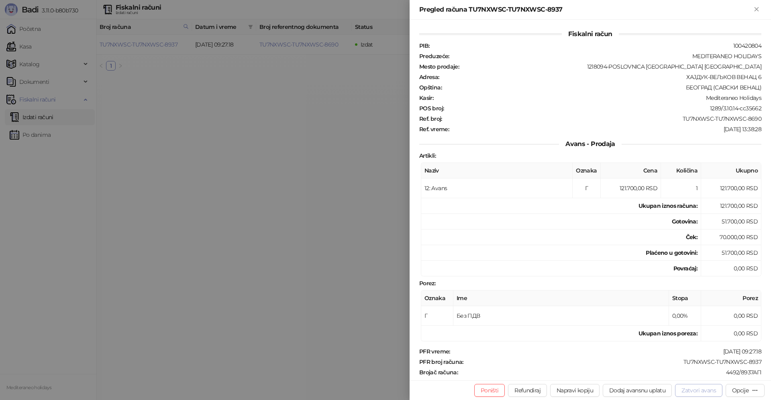
click at [700, 393] on button "Zatvori avans" at bounding box center [698, 390] width 47 height 13
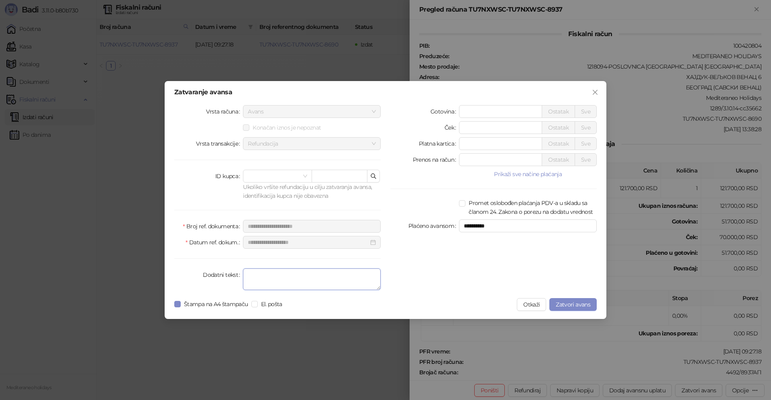
click at [336, 285] on textarea "Dodatni tekst" at bounding box center [312, 280] width 138 height 22
type textarea "*******"
click at [574, 301] on button "Zatvori avans" at bounding box center [572, 304] width 47 height 13
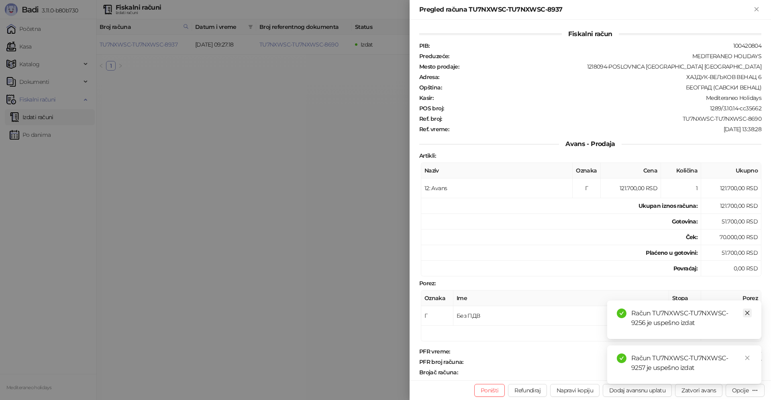
click at [747, 315] on icon "close" at bounding box center [747, 313] width 6 height 6
drag, startPoint x: 745, startPoint y: 360, endPoint x: 745, endPoint y: 333, distance: 26.5
click at [745, 358] on icon "close" at bounding box center [747, 358] width 6 height 6
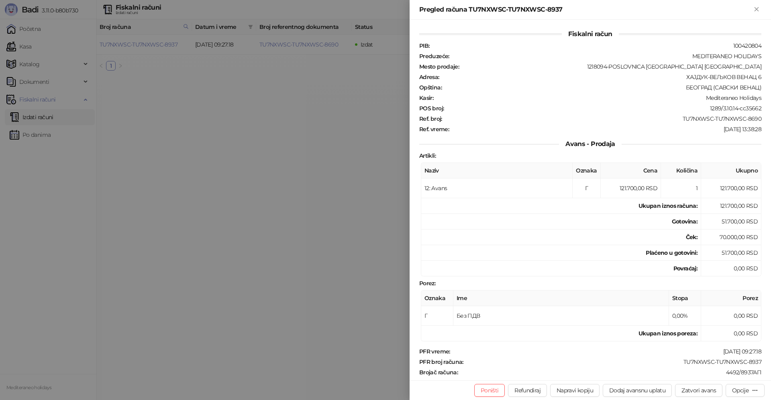
drag, startPoint x: 758, startPoint y: 10, endPoint x: 742, endPoint y: 9, distance: 16.1
click at [759, 9] on icon "Zatvori" at bounding box center [756, 9] width 7 height 7
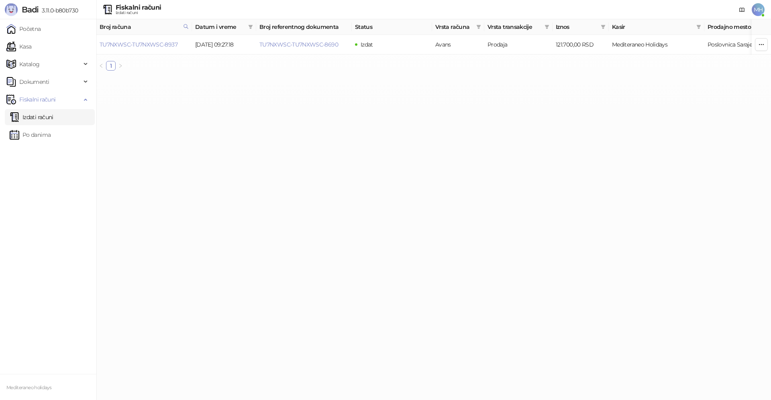
click at [53, 120] on link "Izdati računi" at bounding box center [32, 117] width 44 height 16
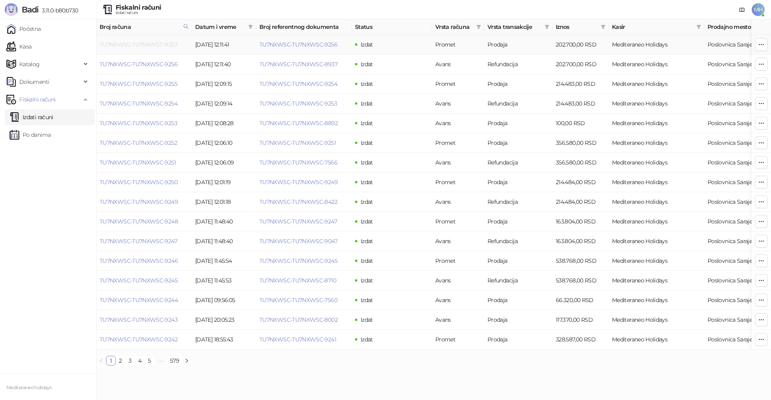
click at [165, 42] on link "TU7NXWSC-TU7NXWSC-9257" at bounding box center [138, 44] width 77 height 7
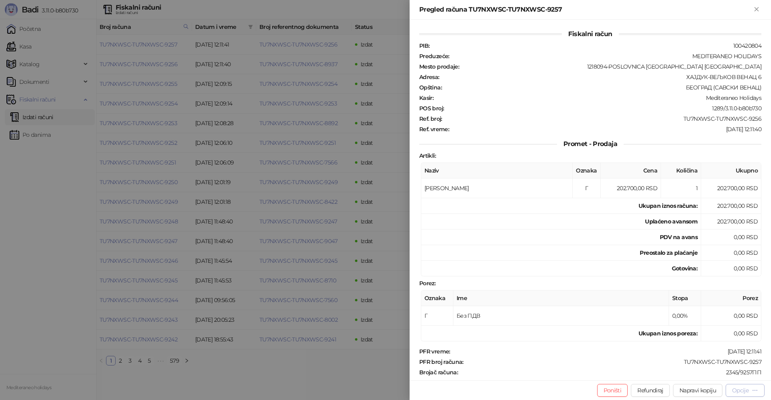
click at [738, 392] on div "Opcije" at bounding box center [740, 390] width 16 height 7
click at [697, 377] on span "Preuzmi u PDF formatu" at bounding box center [717, 374] width 82 height 9
click at [759, 8] on icon "Zatvori" at bounding box center [756, 9] width 7 height 7
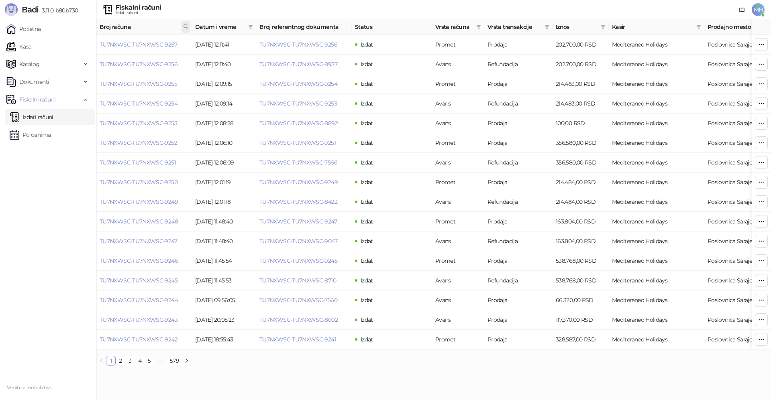
click at [189, 28] on span at bounding box center [185, 27] width 9 height 12
drag, startPoint x: 128, startPoint y: 43, endPoint x: 83, endPoint y: 43, distance: 45.0
click at [83, 43] on body "Badi 3.11.0-b80b730 Početna Kasa Katalog Dokumenti Fiskalni računi Izdati račun…" at bounding box center [385, 186] width 771 height 372
type input "****"
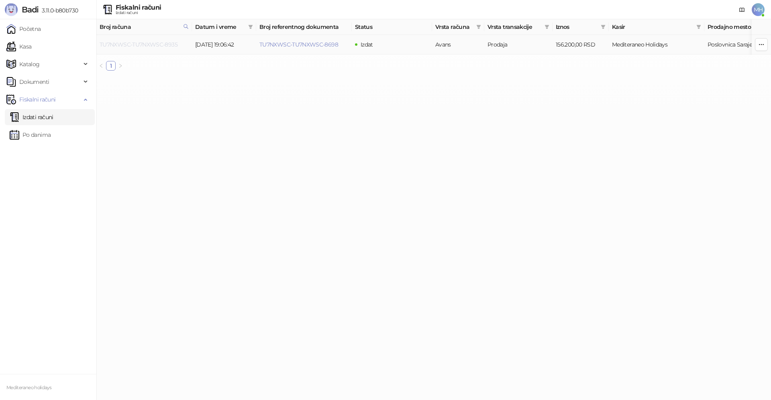
click at [151, 43] on link "TU7NXWSC-TU7NXWSC-8935" at bounding box center [139, 44] width 78 height 7
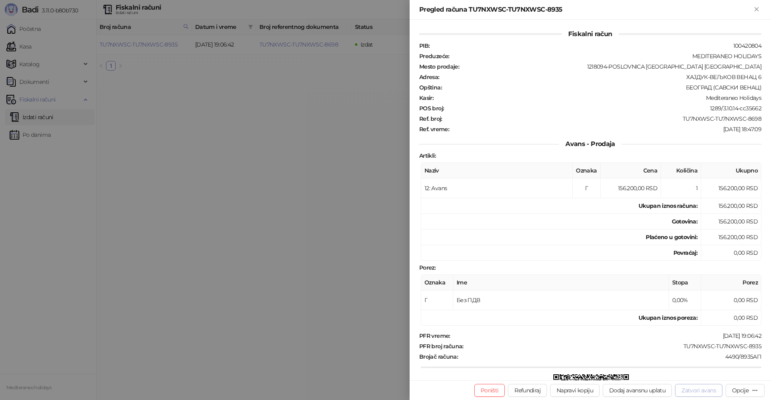
click at [694, 390] on button "Zatvori avans" at bounding box center [698, 390] width 47 height 13
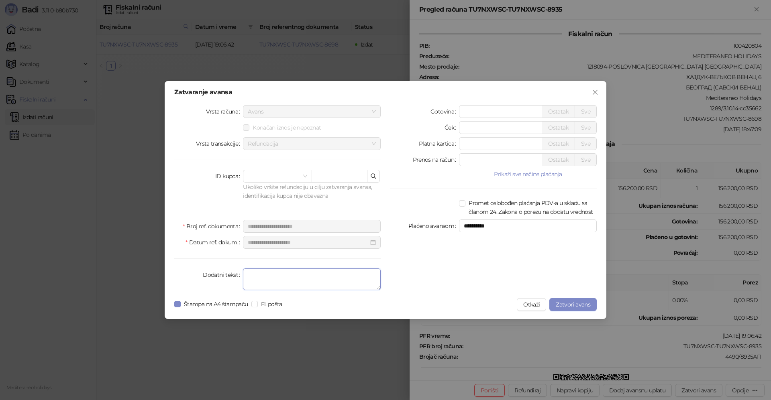
click at [299, 281] on textarea "Dodatni tekst" at bounding box center [312, 280] width 138 height 22
drag, startPoint x: 256, startPoint y: 278, endPoint x: 261, endPoint y: 277, distance: 4.4
click at [261, 277] on textarea "*******" at bounding box center [312, 280] width 138 height 22
type textarea "*******"
click at [569, 303] on span "Zatvori avans" at bounding box center [573, 304] width 35 height 7
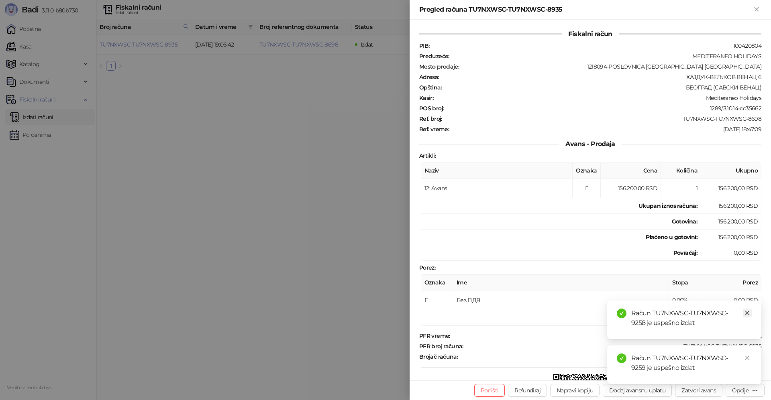
click at [746, 317] on link "Close" at bounding box center [747, 313] width 9 height 9
click at [749, 357] on link "Close" at bounding box center [747, 358] width 9 height 9
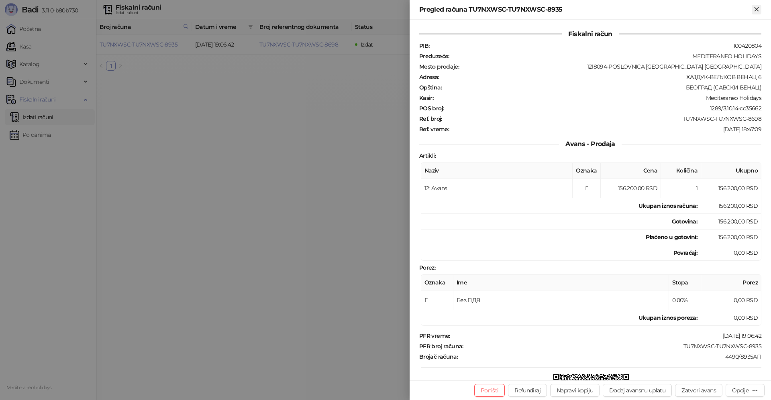
click at [756, 11] on icon "Zatvori" at bounding box center [756, 9] width 7 height 7
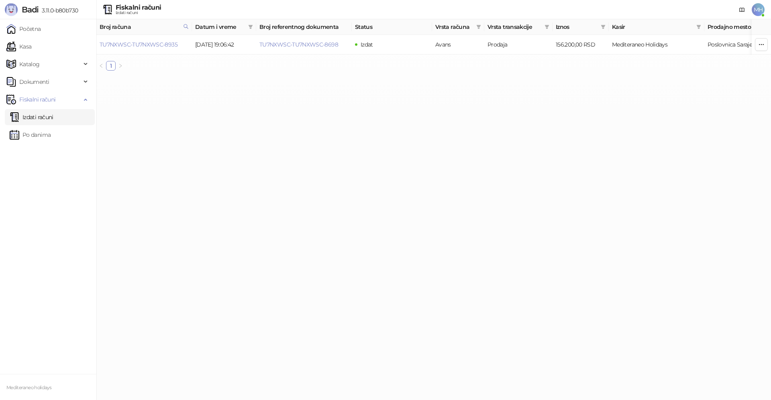
click at [53, 116] on link "Izdati računi" at bounding box center [32, 117] width 44 height 16
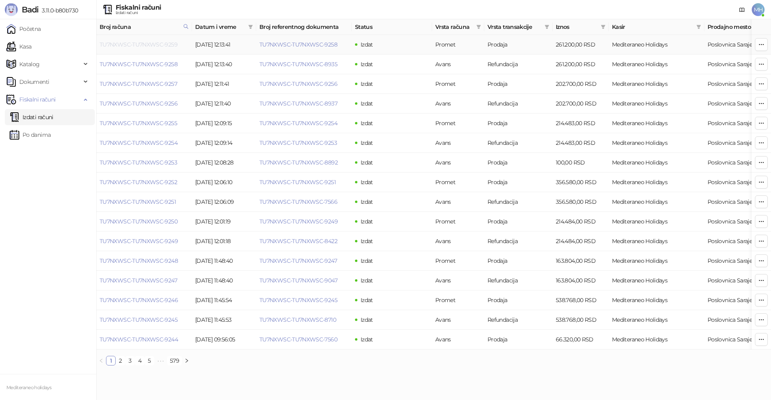
click at [164, 45] on link "TU7NXWSC-TU7NXWSC-9259" at bounding box center [139, 44] width 78 height 7
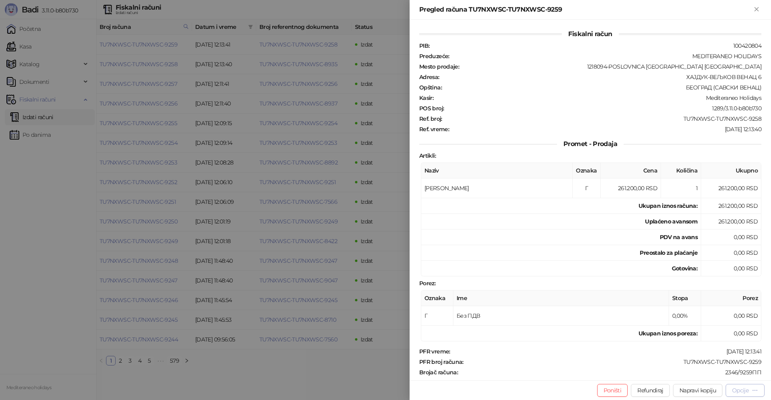
click at [734, 395] on button "Opcije" at bounding box center [744, 390] width 39 height 13
click at [684, 375] on span "Preuzmi u PDF formatu" at bounding box center [717, 374] width 82 height 9
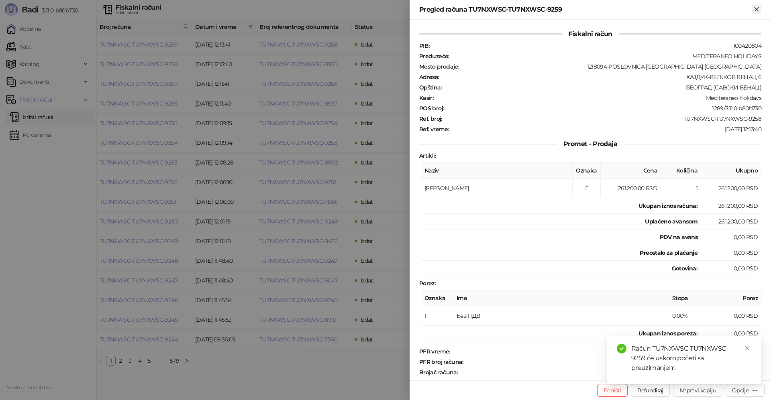
click at [761, 10] on div "Pregled računa TU7NXWSC-TU7NXWSC-9259" at bounding box center [589, 10] width 361 height 20
click at [757, 9] on icon "Zatvori" at bounding box center [756, 9] width 7 height 7
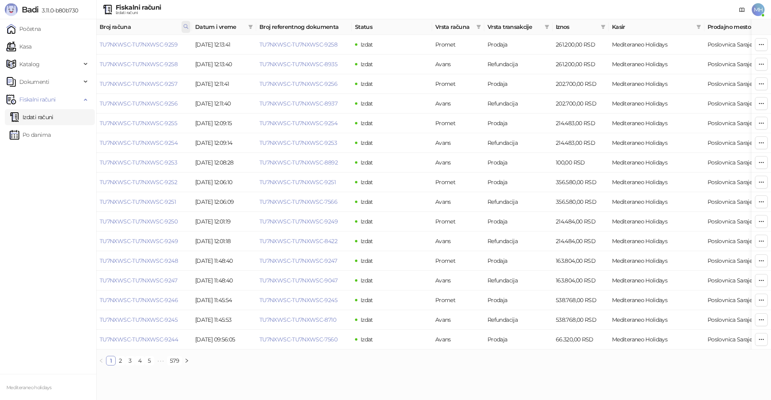
click at [185, 26] on icon at bounding box center [186, 27] width 6 height 6
drag, startPoint x: 102, startPoint y: 42, endPoint x: 79, endPoint y: 42, distance: 23.7
click at [79, 42] on body "Badi 3.11.0-b80b730 Početna Kasa Katalog Dokumenti Fiskalni računi Izdati račun…" at bounding box center [385, 186] width 771 height 372
type input "****"
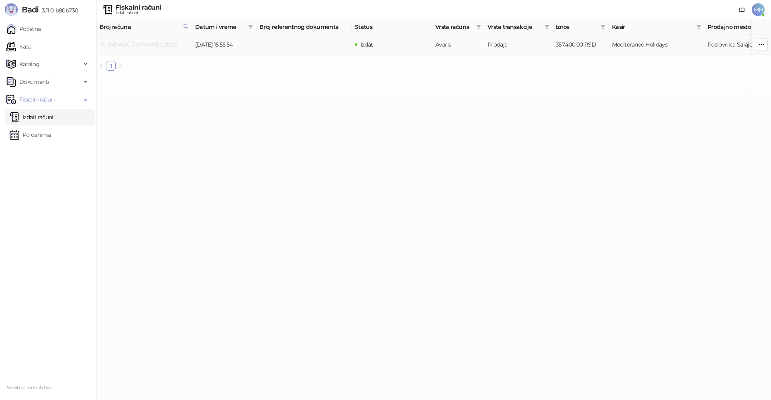
click at [171, 44] on link "TU7NXWSC-TU7NXWSC-8932" at bounding box center [139, 44] width 78 height 7
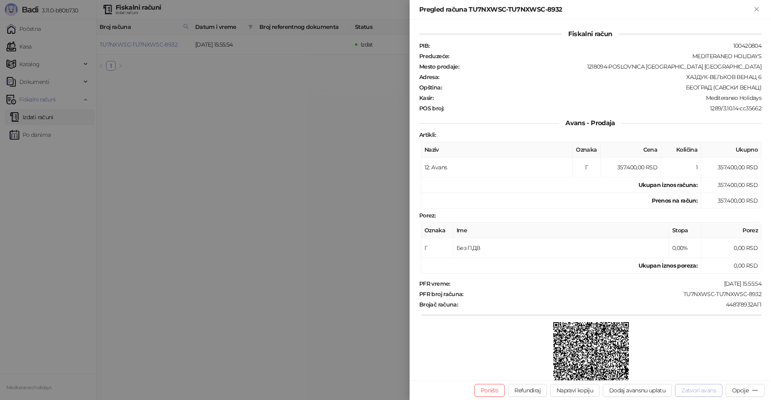
click at [694, 385] on div "Poništi Refundiraj Napravi kopiju Dodaj avansnu uplatu Zatvori avans Opcije" at bounding box center [589, 391] width 361 height 20
click at [695, 388] on button "Zatvori avans" at bounding box center [698, 390] width 47 height 13
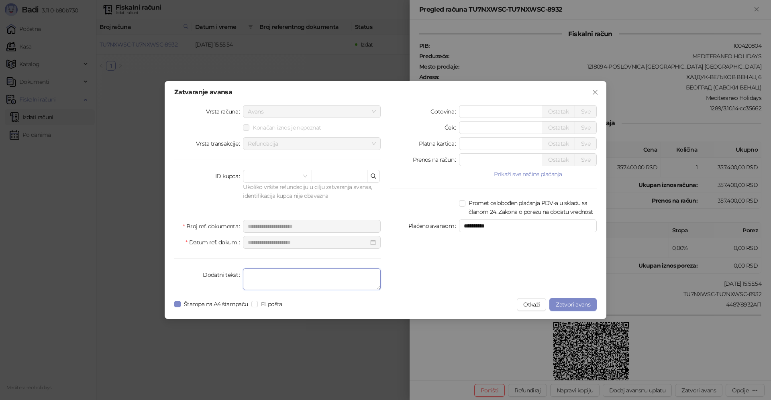
click at [298, 285] on textarea "Dodatni tekst" at bounding box center [312, 280] width 138 height 22
type textarea "*******"
click at [574, 307] on span "Zatvori avans" at bounding box center [573, 304] width 35 height 7
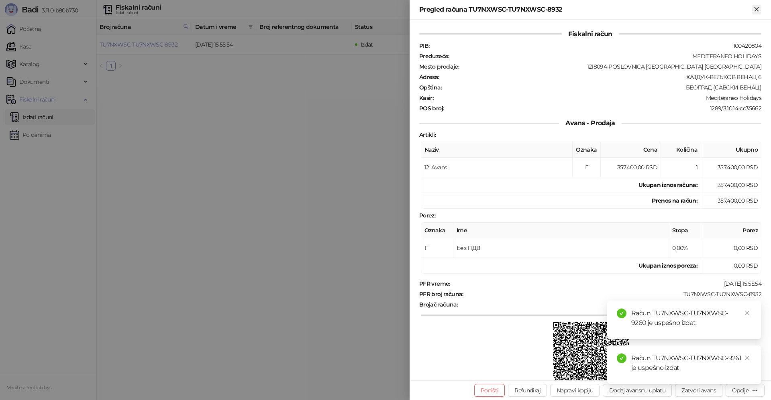
click at [756, 10] on icon "Zatvori" at bounding box center [756, 9] width 4 height 4
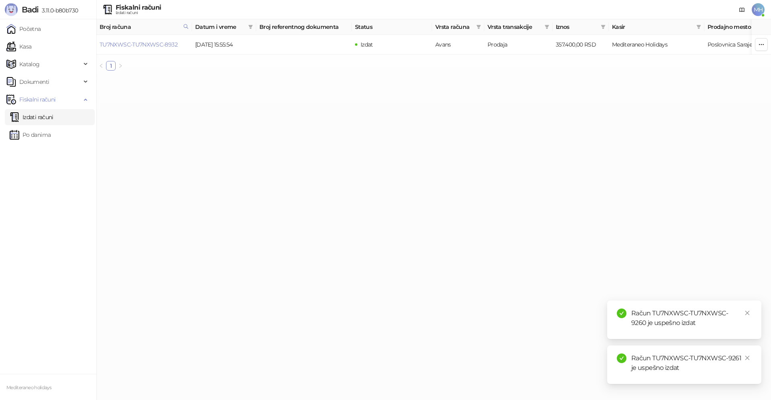
click at [53, 124] on link "Izdati računi" at bounding box center [32, 117] width 44 height 16
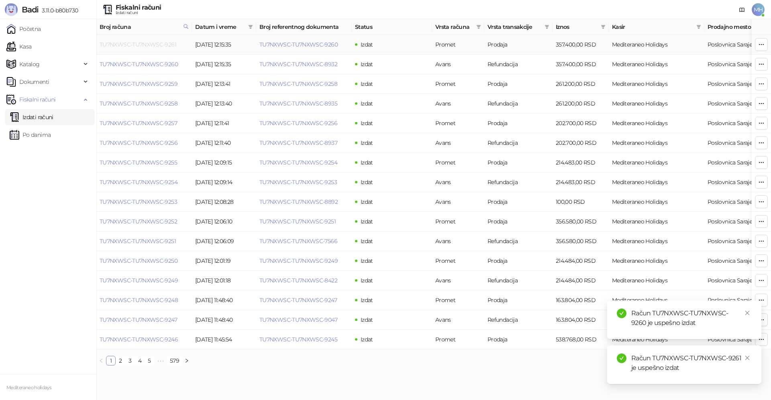
click at [167, 47] on link "TU7NXWSC-TU7NXWSC-9261" at bounding box center [138, 44] width 77 height 7
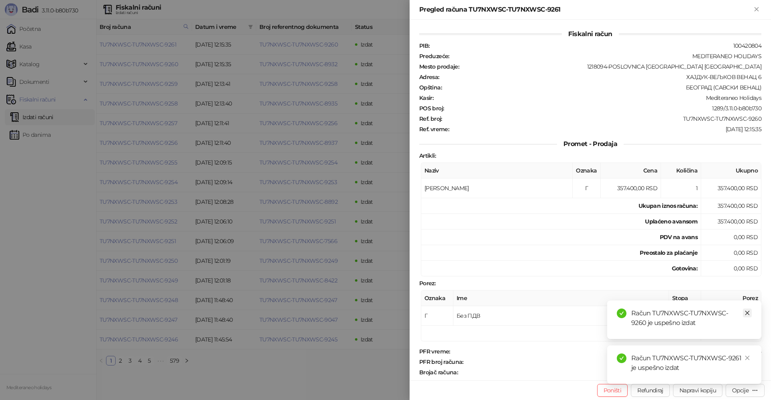
click at [749, 313] on icon "close" at bounding box center [747, 313] width 6 height 6
click at [750, 358] on link "Close" at bounding box center [747, 358] width 9 height 9
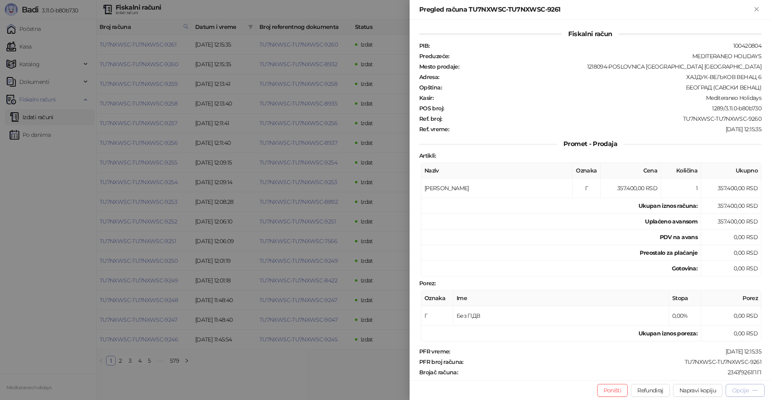
click at [748, 391] on div "Opcije" at bounding box center [740, 390] width 16 height 7
click at [704, 373] on span "Preuzmi u PDF formatu" at bounding box center [717, 374] width 82 height 9
click at [755, 7] on icon "Zatvori" at bounding box center [756, 9] width 4 height 4
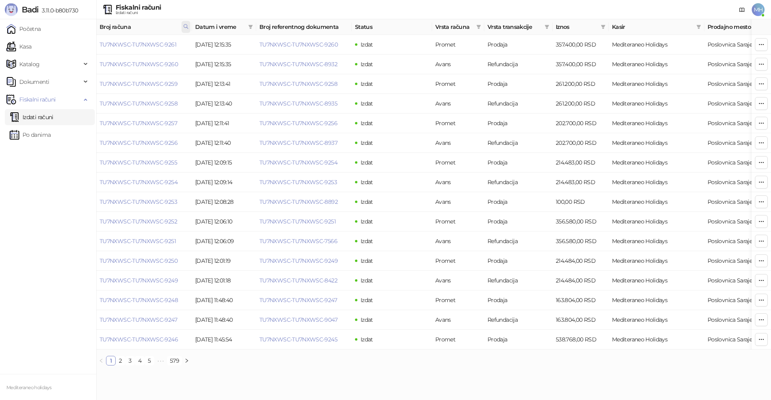
click at [186, 28] on icon at bounding box center [186, 27] width 6 height 6
drag, startPoint x: 147, startPoint y: 42, endPoint x: 94, endPoint y: 46, distance: 53.6
click at [94, 46] on body "Badi 3.11.0-b80b730 Početna Kasa Katalog Dokumenti Fiskalni računi Izdati račun…" at bounding box center [385, 186] width 771 height 372
type input "****"
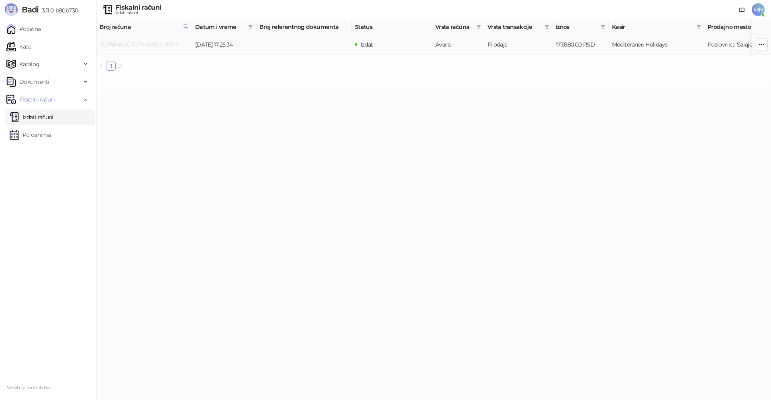
click at [167, 44] on link "TU7NXWSC-TU7NXWSC-8977" at bounding box center [139, 44] width 78 height 7
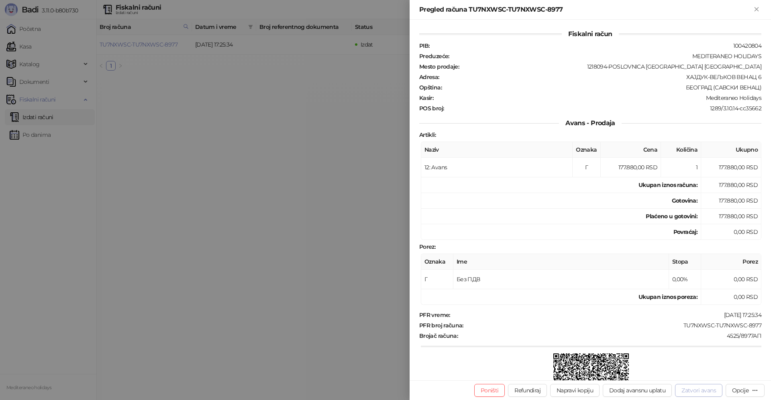
click at [684, 390] on button "Zatvori avans" at bounding box center [698, 390] width 47 height 13
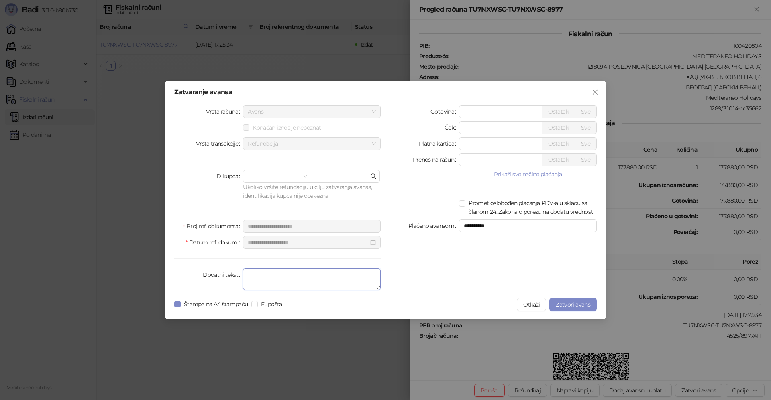
click at [278, 282] on textarea "Dodatni tekst" at bounding box center [312, 280] width 138 height 22
type textarea "*******"
click at [563, 305] on span "Zatvori avans" at bounding box center [573, 304] width 35 height 7
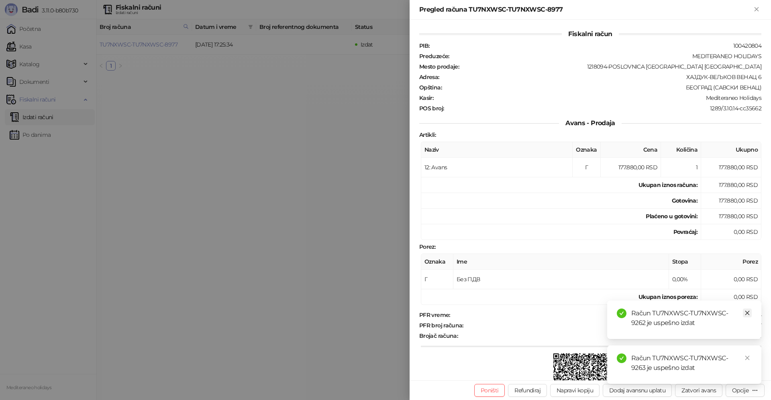
click at [747, 314] on icon "close" at bounding box center [747, 313] width 4 height 4
drag, startPoint x: 749, startPoint y: 357, endPoint x: 748, endPoint y: 183, distance: 174.2
click at [749, 356] on icon "close" at bounding box center [747, 358] width 6 height 6
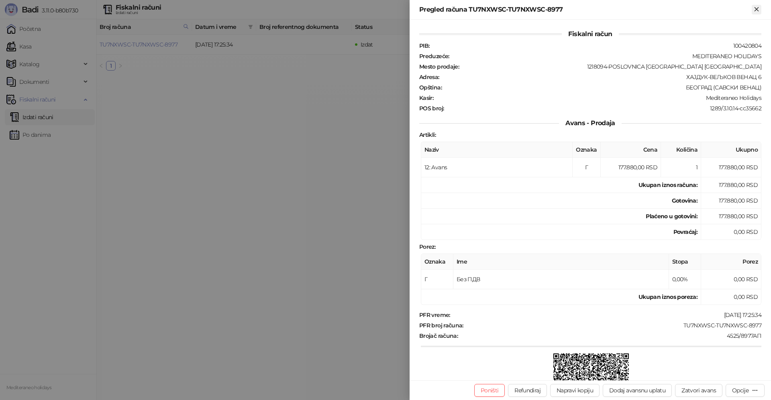
click at [756, 5] on button "Zatvori" at bounding box center [756, 10] width 10 height 10
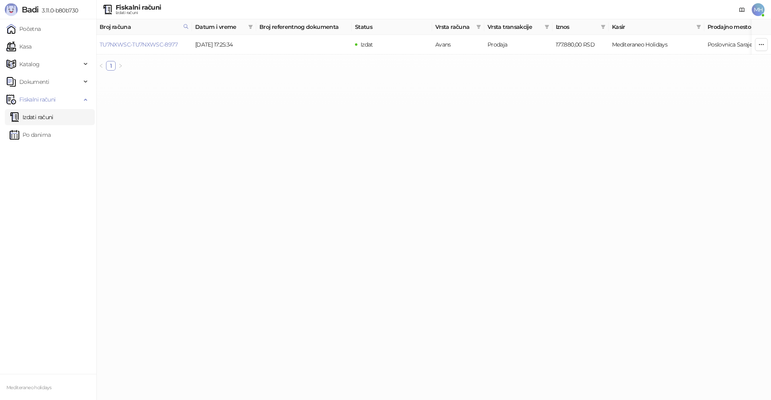
click at [49, 118] on link "Izdati računi" at bounding box center [32, 117] width 44 height 16
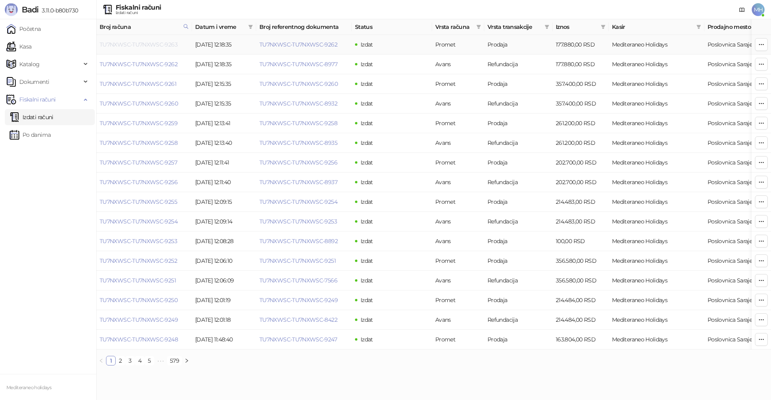
click at [173, 44] on link "TU7NXWSC-TU7NXWSC-9263" at bounding box center [139, 44] width 78 height 7
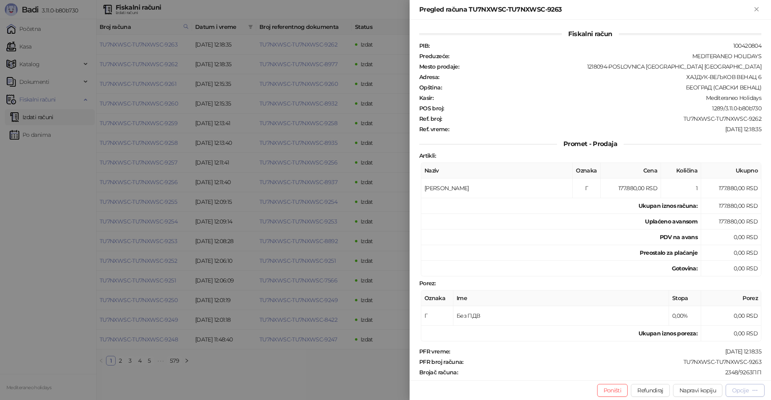
click at [737, 391] on div "Opcije" at bounding box center [740, 390] width 16 height 7
click at [685, 376] on span "Preuzmi u PDF formatu" at bounding box center [717, 374] width 82 height 9
click at [760, 8] on icon "Zatvori" at bounding box center [756, 9] width 7 height 7
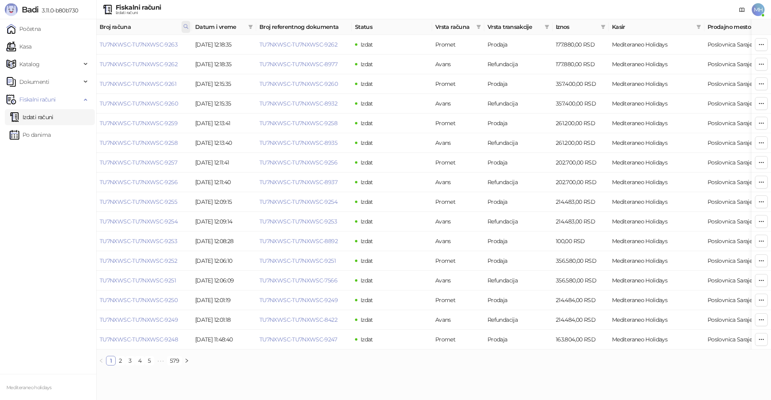
click at [187, 24] on icon at bounding box center [186, 27] width 6 height 6
drag, startPoint x: 159, startPoint y: 43, endPoint x: 100, endPoint y: 40, distance: 58.7
click at [102, 41] on body "Badi 3.11.0-b80b730 Početna Kasa Katalog Dokumenti Fiskalni računi Izdati račun…" at bounding box center [385, 186] width 771 height 372
type input "****"
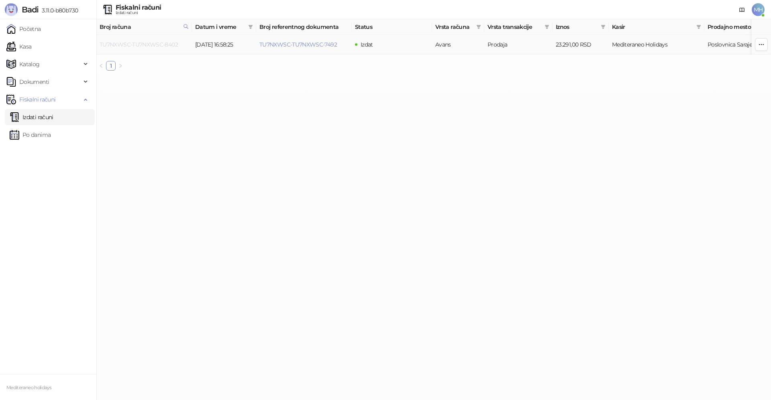
click at [163, 44] on link "TU7NXWSC-TU7NXWSC-8402" at bounding box center [139, 44] width 78 height 7
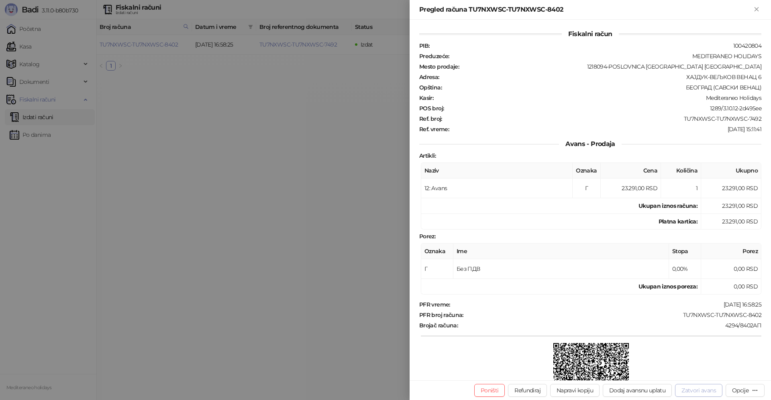
click at [686, 390] on button "Zatvori avans" at bounding box center [698, 390] width 47 height 13
type input "**********"
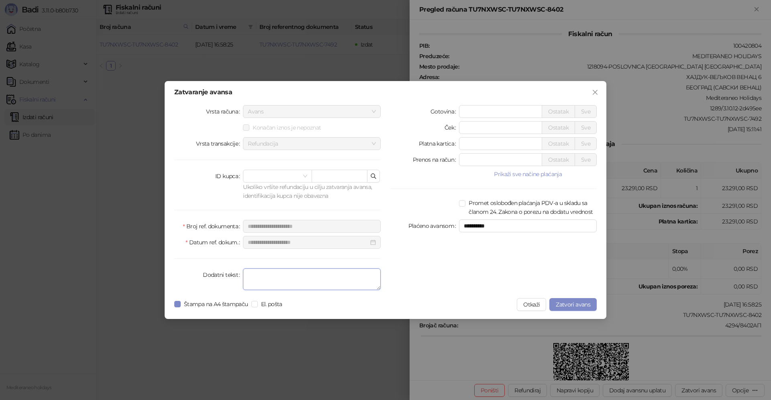
click at [260, 284] on textarea "Dodatni tekst" at bounding box center [312, 280] width 138 height 22
type textarea "*******"
click at [567, 304] on span "Zatvori avans" at bounding box center [573, 304] width 35 height 7
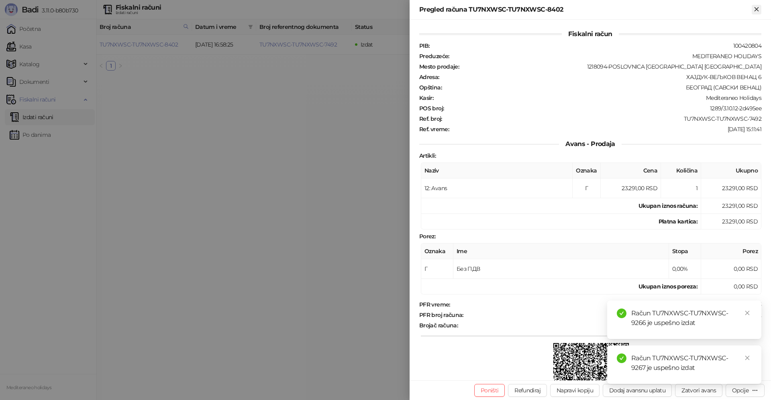
click at [755, 8] on icon "Zatvori" at bounding box center [756, 9] width 4 height 4
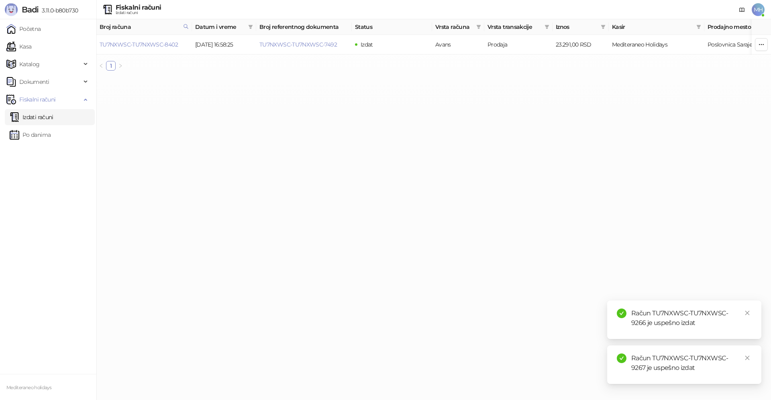
click at [53, 118] on link "Izdati računi" at bounding box center [32, 117] width 44 height 16
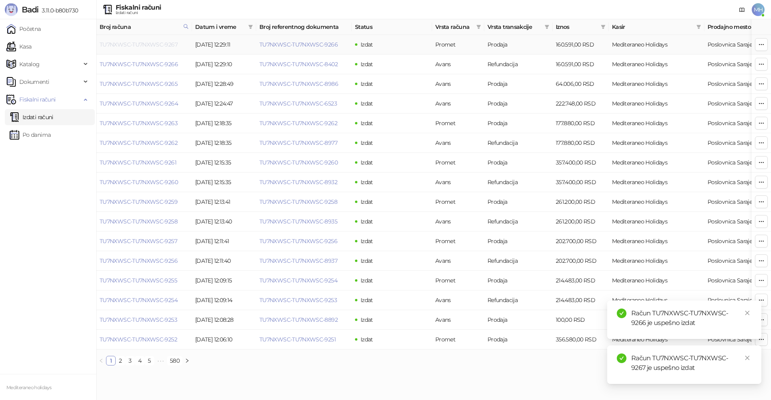
click at [168, 45] on link "TU7NXWSC-TU7NXWSC-9267" at bounding box center [139, 44] width 78 height 7
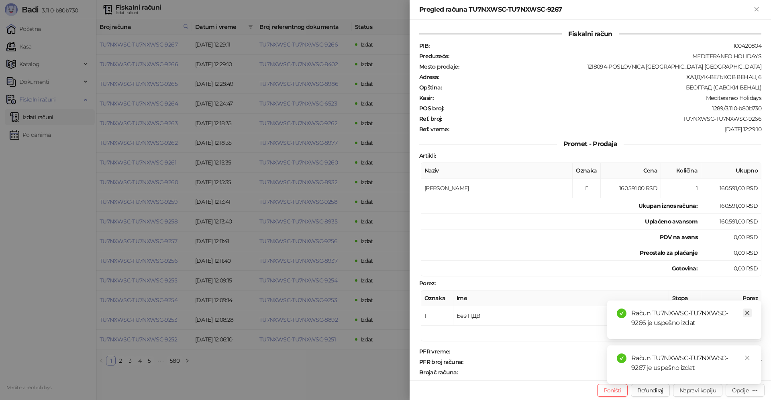
click at [745, 311] on icon "close" at bounding box center [747, 313] width 6 height 6
click at [749, 355] on link "Close" at bounding box center [747, 358] width 9 height 9
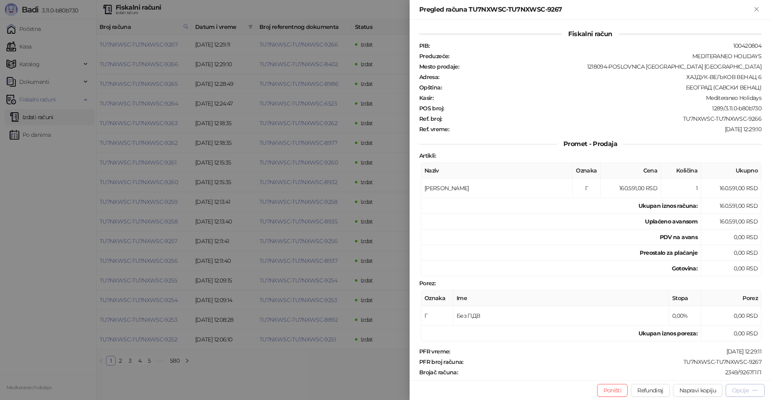
click at [747, 391] on div "Opcije" at bounding box center [740, 390] width 16 height 7
click at [707, 373] on span "Preuzmi u PDF formatu" at bounding box center [717, 374] width 82 height 9
click at [757, 9] on icon "Zatvori" at bounding box center [756, 9] width 7 height 7
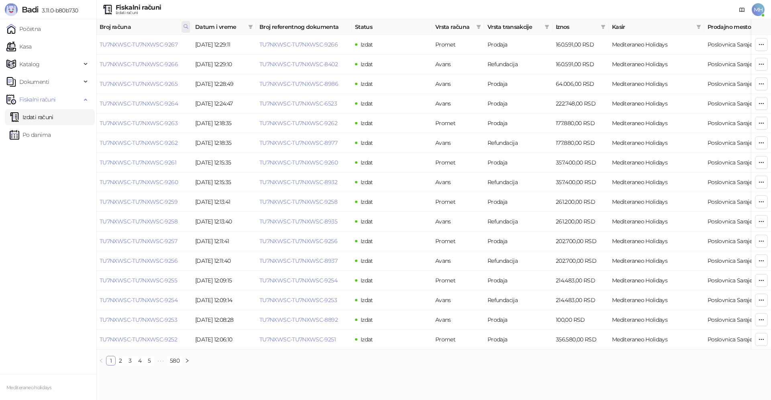
click at [188, 26] on icon at bounding box center [186, 27] width 6 height 6
drag, startPoint x: 152, startPoint y: 46, endPoint x: 61, endPoint y: 49, distance: 90.8
click at [61, 49] on body "Badi 3.11.0-b80b730 Početna Kasa Katalog Dokumenti Fiskalni računi Izdati račun…" at bounding box center [385, 186] width 771 height 372
type input "****"
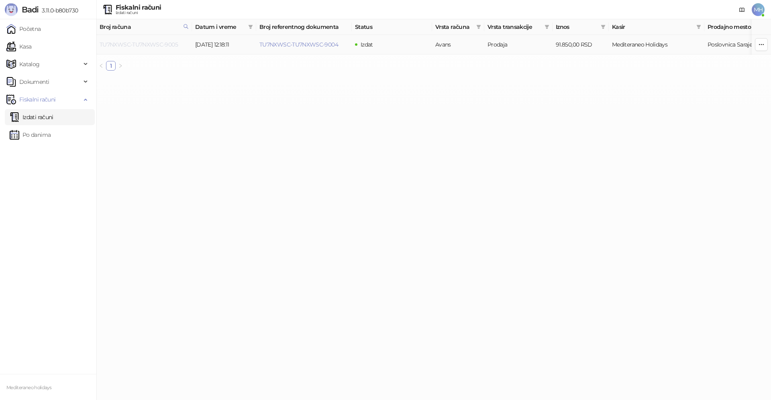
click at [163, 43] on link "TU7NXWSC-TU7NXWSC-9005" at bounding box center [139, 44] width 78 height 7
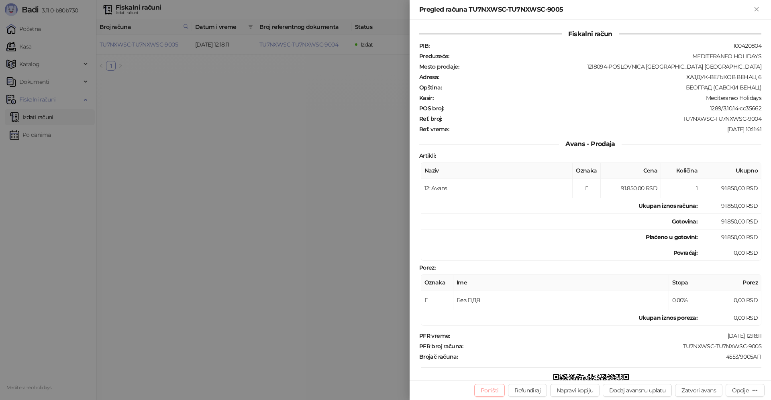
click at [488, 391] on button "Poništi" at bounding box center [489, 390] width 31 height 13
type input "**********"
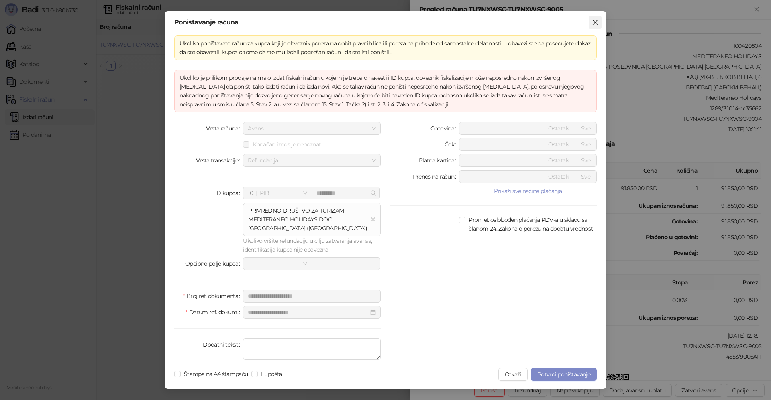
click at [593, 22] on icon "close" at bounding box center [595, 22] width 6 height 6
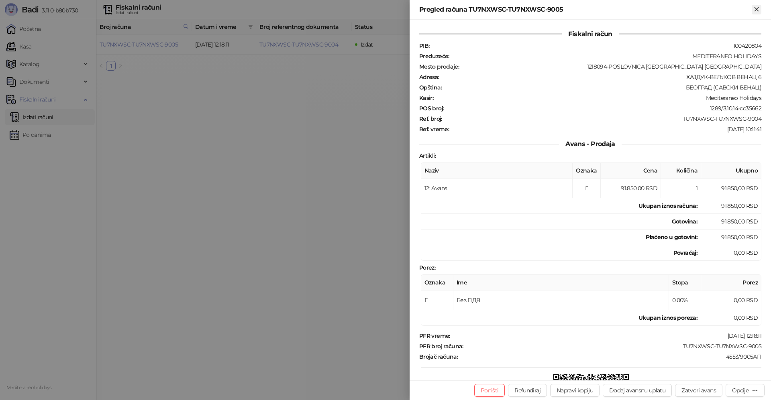
click at [756, 9] on icon "Zatvori" at bounding box center [756, 9] width 4 height 4
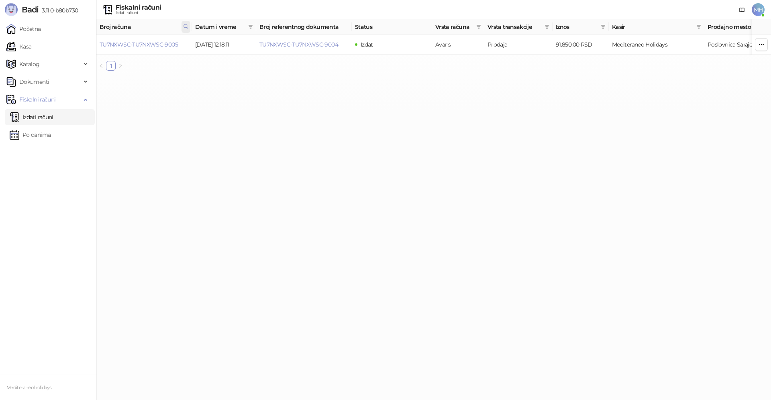
click at [185, 29] on icon at bounding box center [186, 27] width 6 height 6
drag, startPoint x: 144, startPoint y: 43, endPoint x: 69, endPoint y: 55, distance: 75.9
click at [69, 55] on body "Badi 3.11.0-b80b730 Početna Kasa Katalog Dokumenti Fiskalni računi Izdati račun…" at bounding box center [385, 38] width 771 height 77
type input "****"
click at [162, 44] on link "TU7NXWSC-TU7NXWSC-8954" at bounding box center [139, 44] width 78 height 7
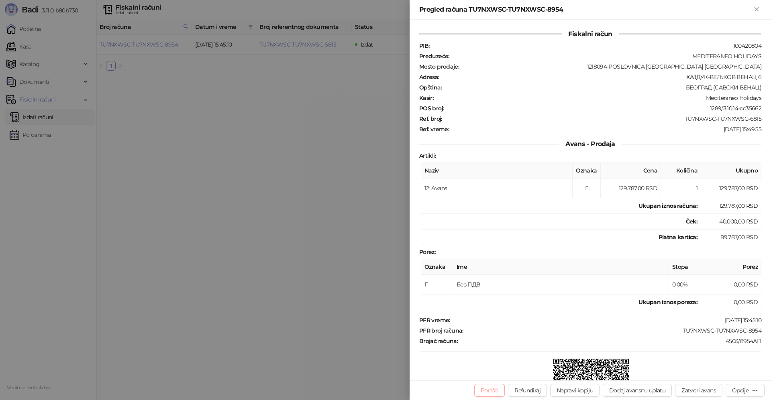
click at [497, 393] on button "Poništi" at bounding box center [489, 390] width 31 height 13
type input "**********"
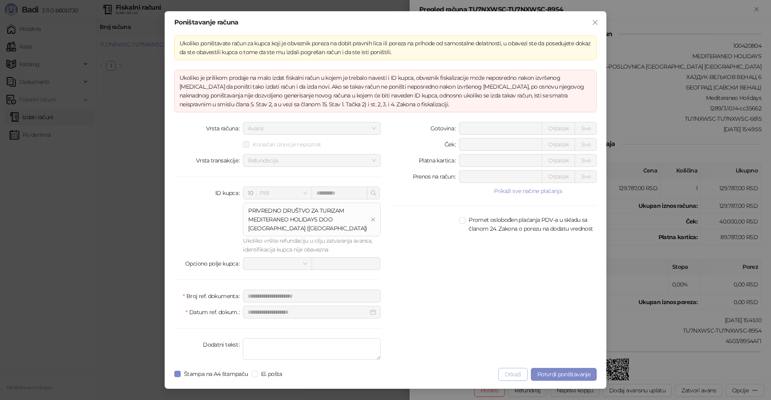
click at [515, 373] on button "Otkaži" at bounding box center [512, 374] width 29 height 13
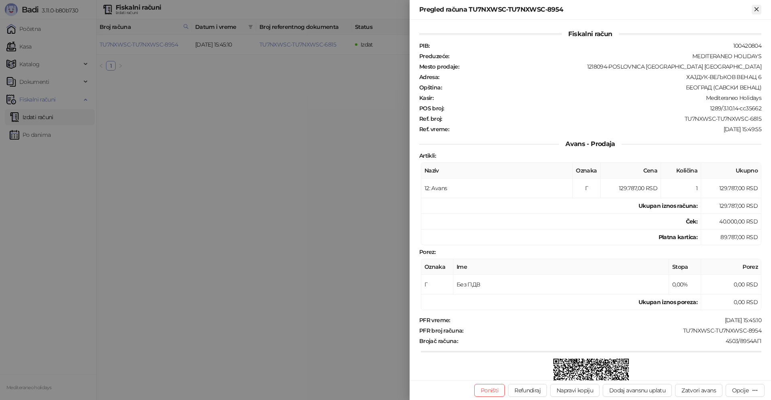
click at [753, 8] on icon "Zatvori" at bounding box center [756, 9] width 7 height 7
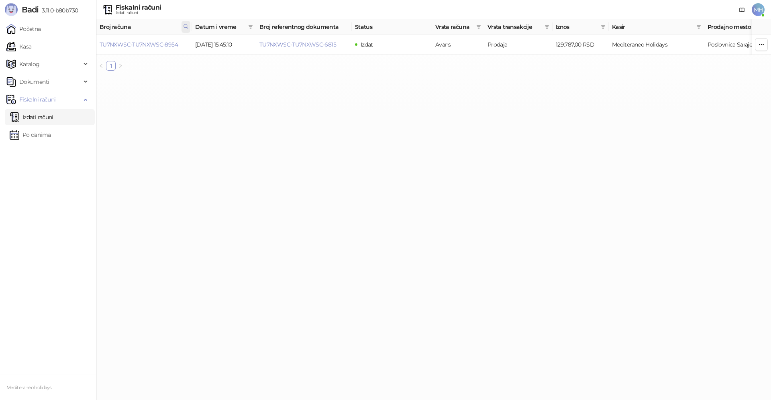
click at [187, 29] on icon at bounding box center [186, 27] width 6 height 6
drag, startPoint x: 86, startPoint y: 52, endPoint x: 80, endPoint y: 52, distance: 6.0
click at [80, 52] on body "Badi 3.11.0-b80b730 Početna Kasa Katalog Dokumenti Fiskalni računi Izdati račun…" at bounding box center [385, 38] width 771 height 77
type input "****"
click at [165, 45] on link "TU7NXWSC-TU7NXWSC-9005" at bounding box center [139, 44] width 78 height 7
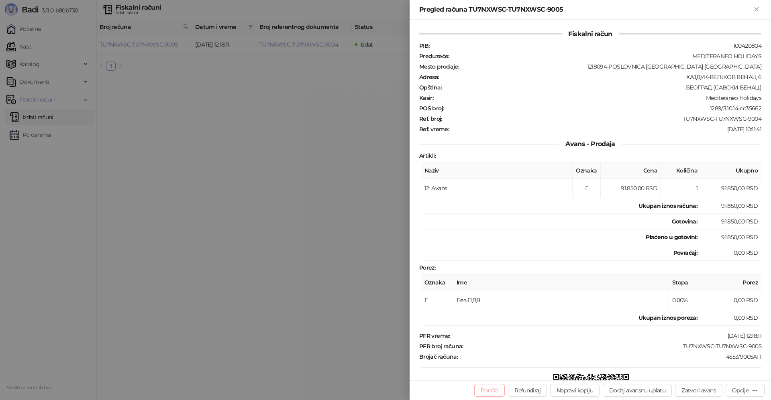
click at [484, 391] on button "Poništi" at bounding box center [489, 390] width 31 height 13
type input "**********"
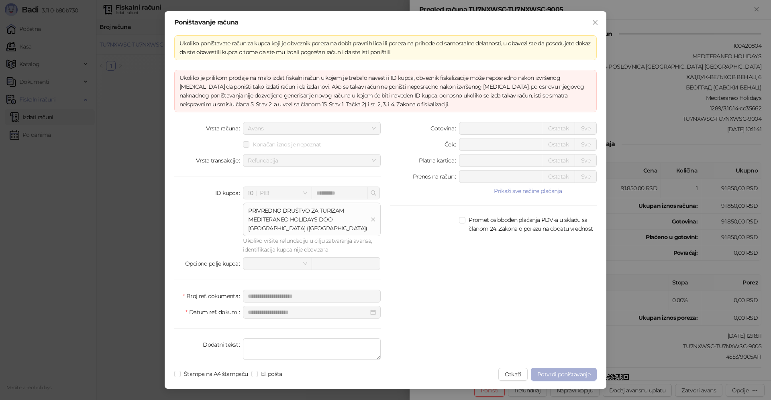
click at [556, 375] on span "Potvrdi poništavanje" at bounding box center [563, 374] width 53 height 7
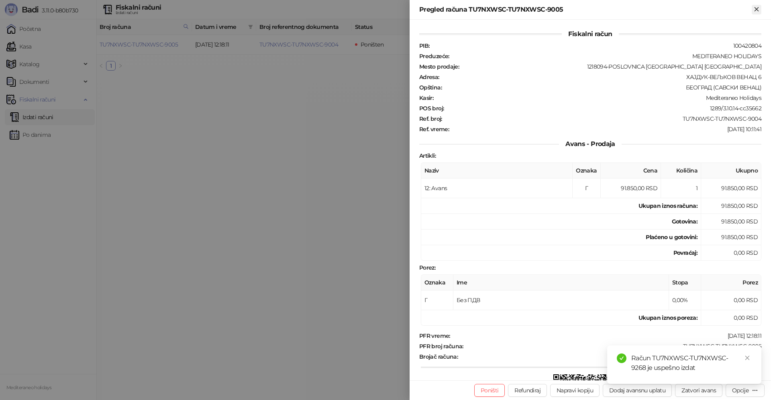
click at [756, 10] on icon "Zatvori" at bounding box center [756, 9] width 4 height 4
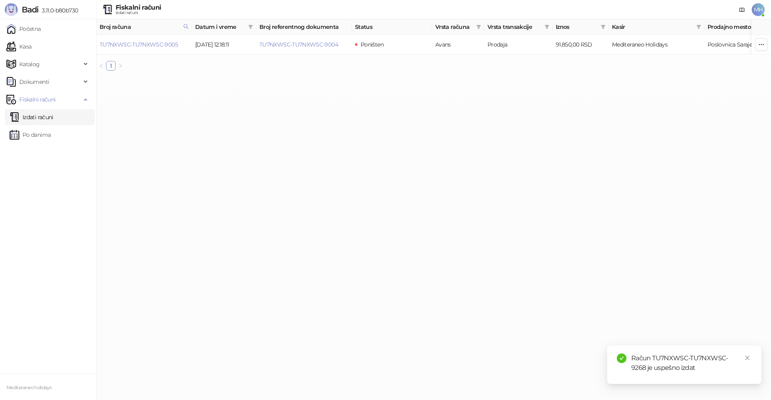
click at [46, 115] on link "Izdati računi" at bounding box center [32, 117] width 44 height 16
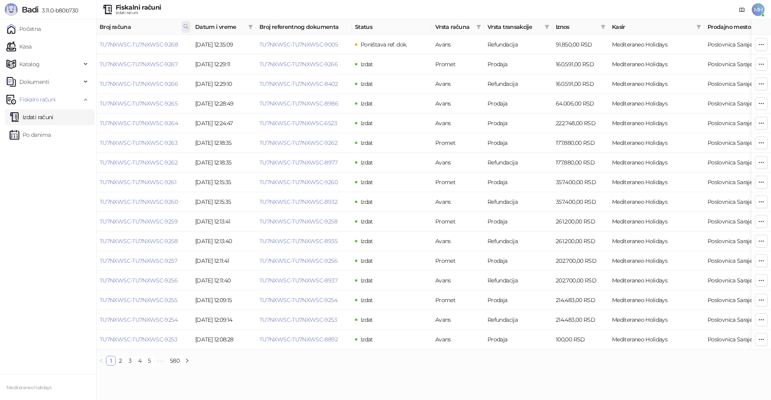
click at [184, 25] on icon at bounding box center [186, 27] width 6 height 6
drag, startPoint x: 144, startPoint y: 43, endPoint x: 71, endPoint y: 48, distance: 73.6
click at [71, 48] on body "Badi 3.11.0-b80b730 Početna Kasa Katalog Dokumenti Fiskalni računi Izdati račun…" at bounding box center [385, 186] width 771 height 372
type input "****"
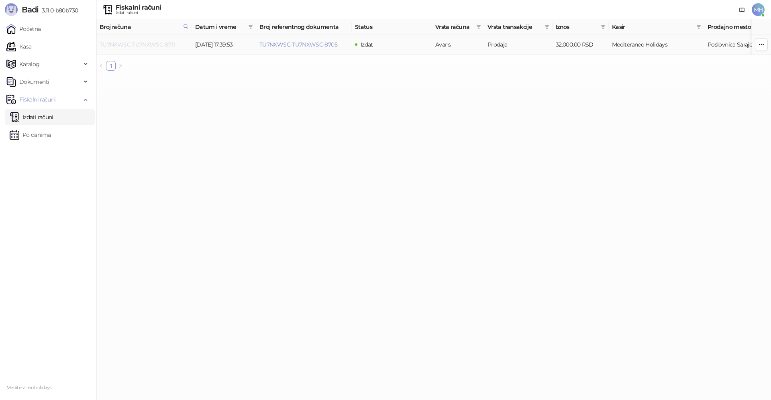
click at [164, 43] on link "TU7NXWSC-TU7NXWSC-8711" at bounding box center [137, 44] width 75 height 7
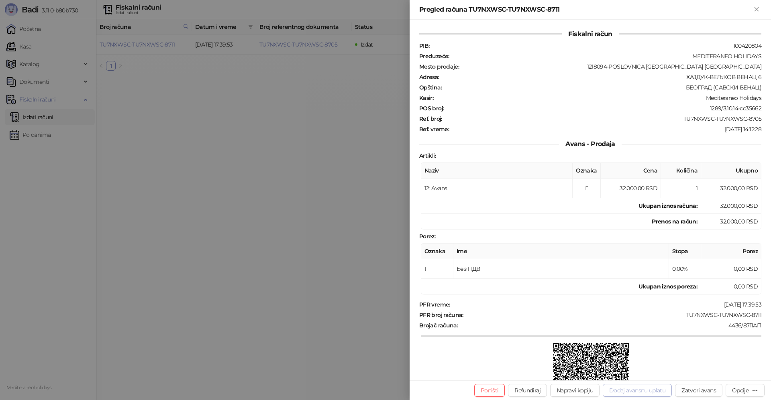
click at [631, 390] on button "Dodaj avansnu uplatu" at bounding box center [637, 390] width 69 height 13
type input "**********"
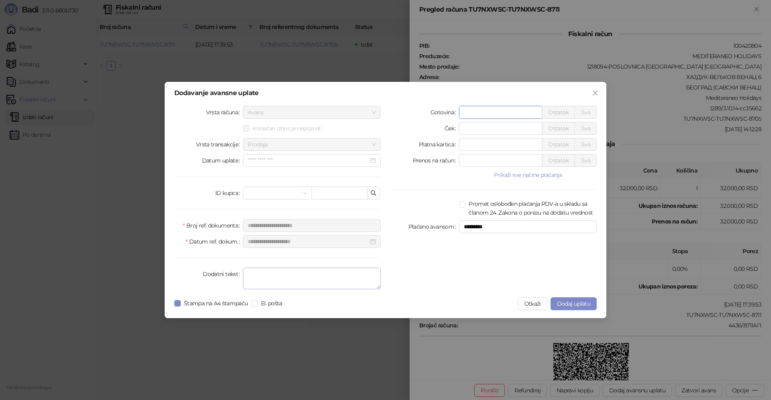
type input "*****"
click at [273, 279] on textarea "Dodatni tekst" at bounding box center [312, 279] width 138 height 22
type textarea "*******"
click at [567, 302] on span "Dodaj uplatu" at bounding box center [573, 303] width 33 height 7
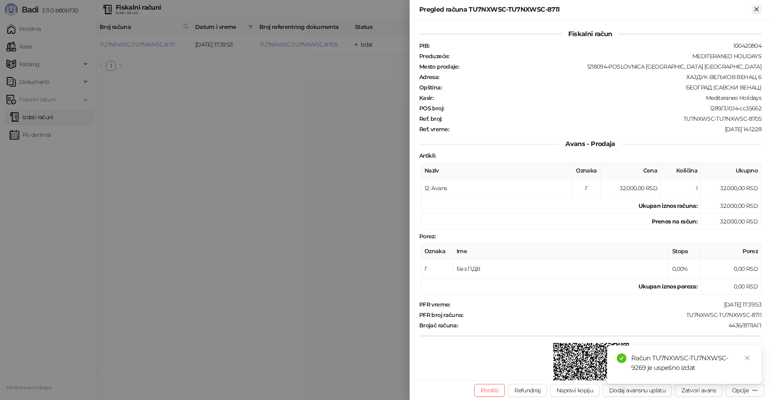
click at [757, 10] on icon "Zatvori" at bounding box center [756, 9] width 4 height 4
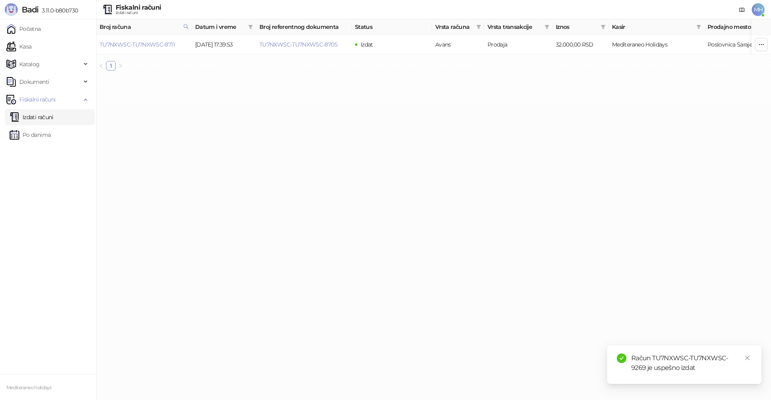
click at [53, 118] on link "Izdati računi" at bounding box center [32, 117] width 44 height 16
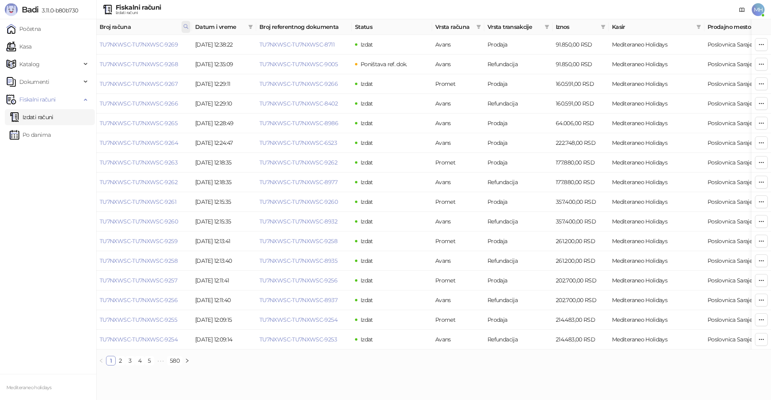
click at [184, 28] on span at bounding box center [185, 27] width 9 height 12
drag, startPoint x: 147, startPoint y: 42, endPoint x: 65, endPoint y: 47, distance: 82.0
click at [65, 47] on body "Badi 3.11.0-b80b730 Početna Kasa Katalog Dokumenti Fiskalni računi Izdati račun…" at bounding box center [385, 186] width 771 height 372
type input "****"
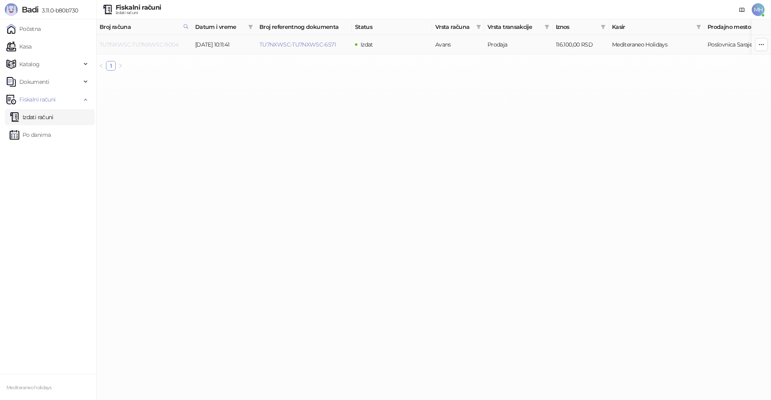
click at [155, 43] on link "TU7NXWSC-TU7NXWSC-9004" at bounding box center [139, 44] width 79 height 7
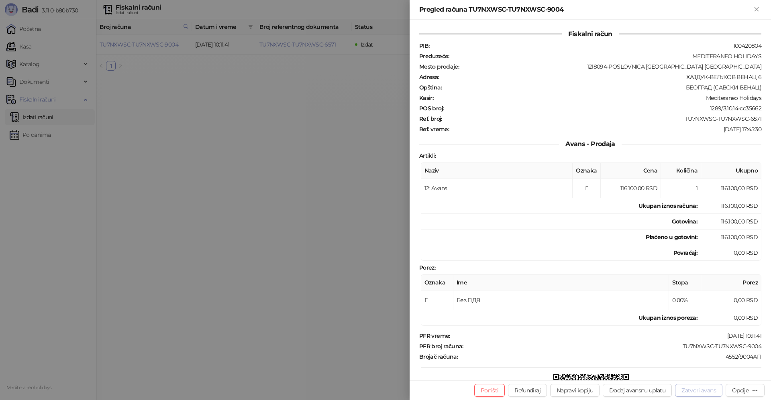
click at [682, 391] on button "Zatvori avans" at bounding box center [698, 390] width 47 height 13
type input "**********"
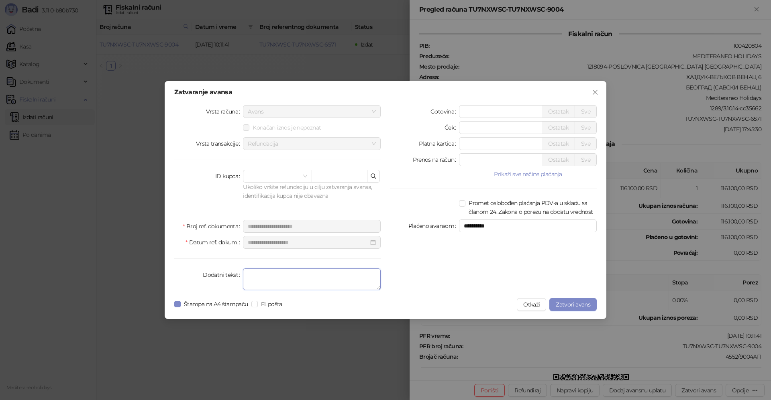
click at [316, 276] on textarea "Dodatni tekst" at bounding box center [312, 280] width 138 height 22
type textarea "*******"
click at [574, 302] on span "Zatvori avans" at bounding box center [573, 304] width 35 height 7
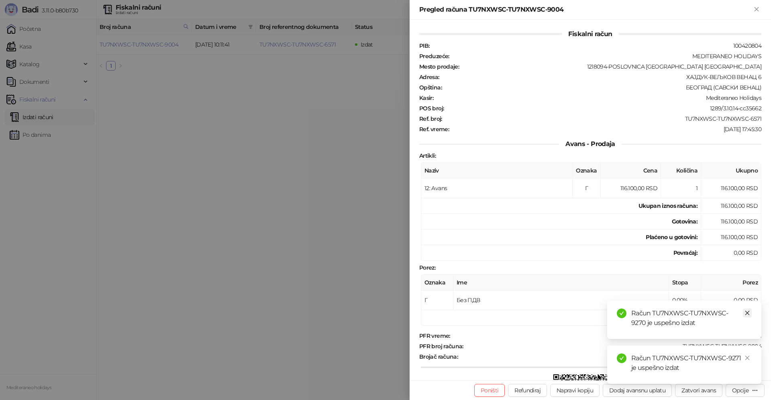
click at [747, 313] on icon "close" at bounding box center [747, 313] width 4 height 4
click at [747, 357] on icon "close" at bounding box center [747, 358] width 6 height 6
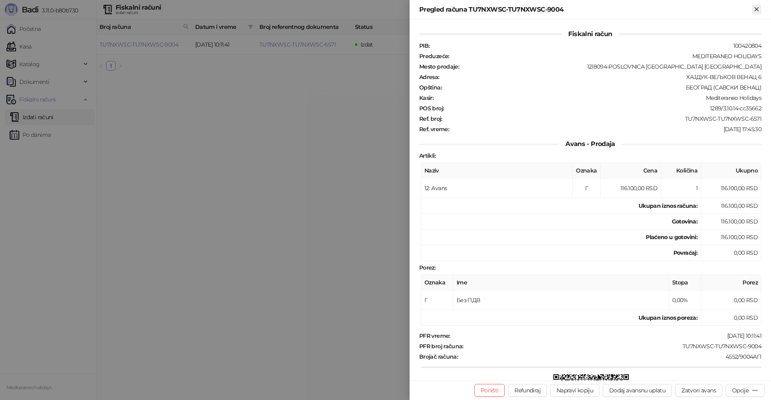
click at [758, 9] on icon "Zatvori" at bounding box center [756, 9] width 7 height 7
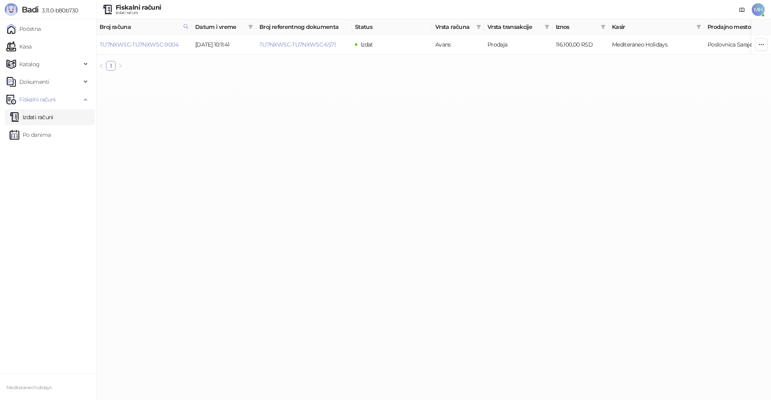
click at [53, 115] on link "Izdati računi" at bounding box center [32, 117] width 44 height 16
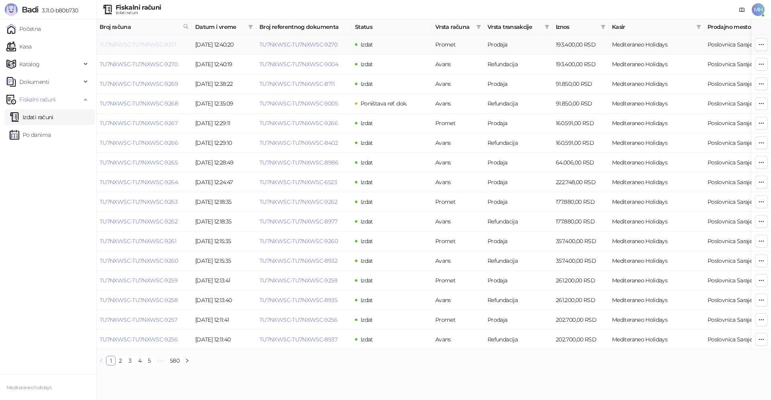
click at [164, 46] on link "TU7NXWSC-TU7NXWSC-9271" at bounding box center [138, 44] width 76 height 7
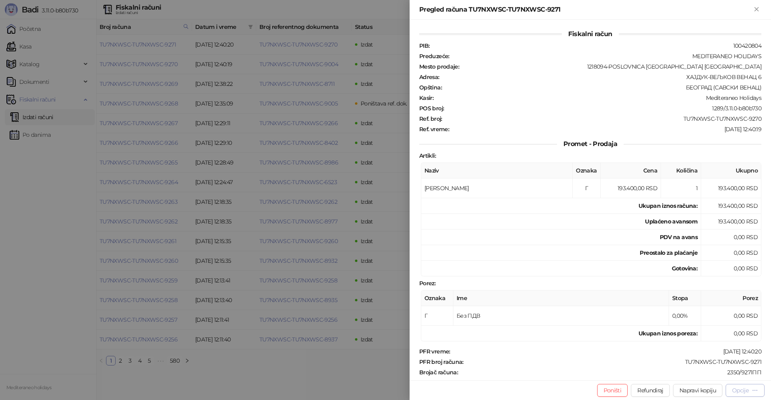
click at [733, 390] on div "Opcije" at bounding box center [740, 390] width 16 height 7
click at [682, 376] on span "Preuzmi u PDF formatu" at bounding box center [717, 374] width 82 height 9
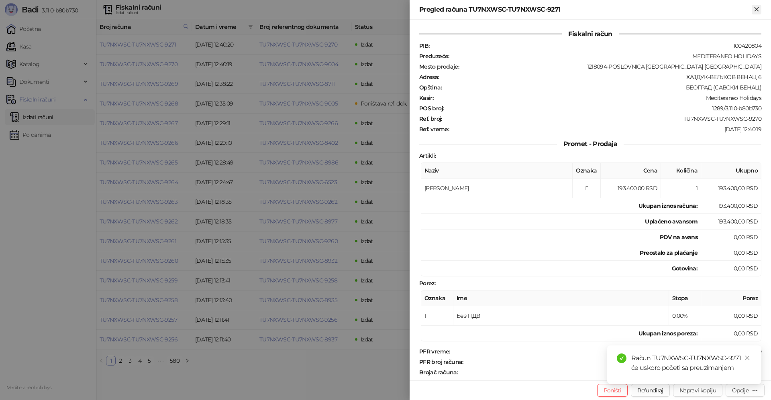
click at [758, 11] on icon "Zatvori" at bounding box center [756, 9] width 4 height 4
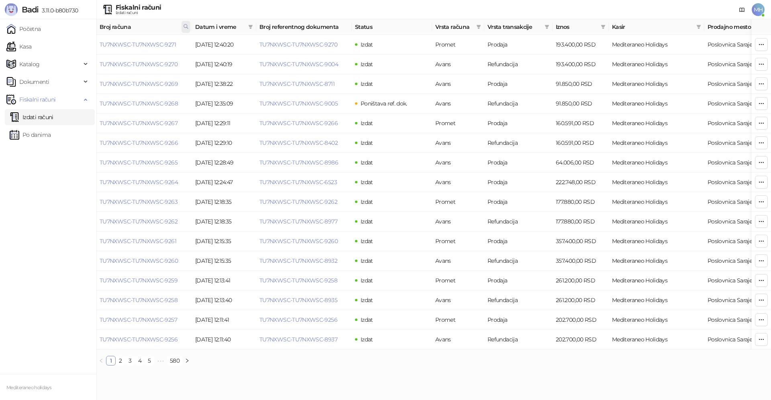
click at [185, 28] on icon at bounding box center [186, 26] width 4 height 4
drag, startPoint x: 130, startPoint y: 39, endPoint x: 86, endPoint y: 43, distance: 45.1
click at [86, 43] on body "Badi 3.11.0-b80b730 Početna Kasa Katalog Dokumenti Fiskalni računi Izdati račun…" at bounding box center [385, 186] width 771 height 372
type input "****"
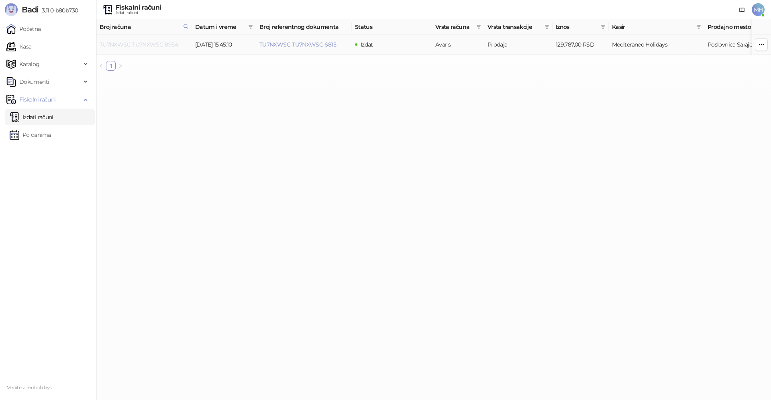
click at [150, 41] on link "TU7NXWSC-TU7NXWSC-8954" at bounding box center [139, 44] width 78 height 7
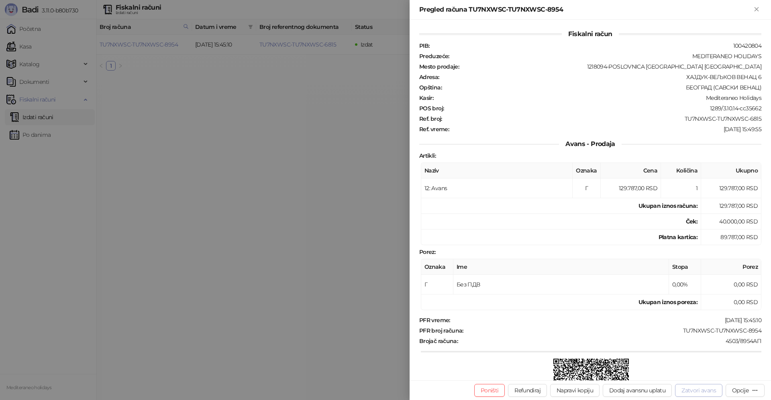
click at [690, 389] on button "Zatvori avans" at bounding box center [698, 390] width 47 height 13
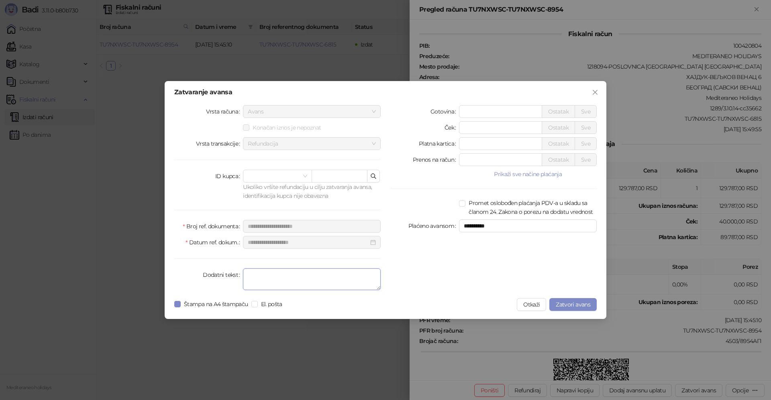
click at [329, 284] on textarea "Dodatni tekst" at bounding box center [312, 280] width 138 height 22
type textarea "*******"
click at [565, 303] on span "Zatvori avans" at bounding box center [573, 304] width 35 height 7
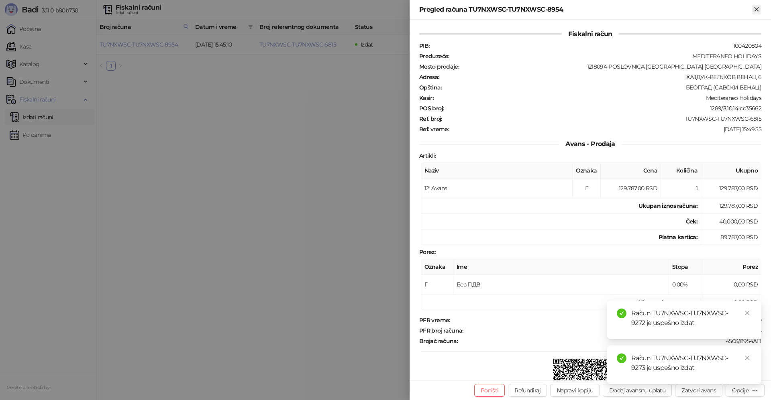
click at [754, 9] on icon "Zatvori" at bounding box center [756, 9] width 7 height 7
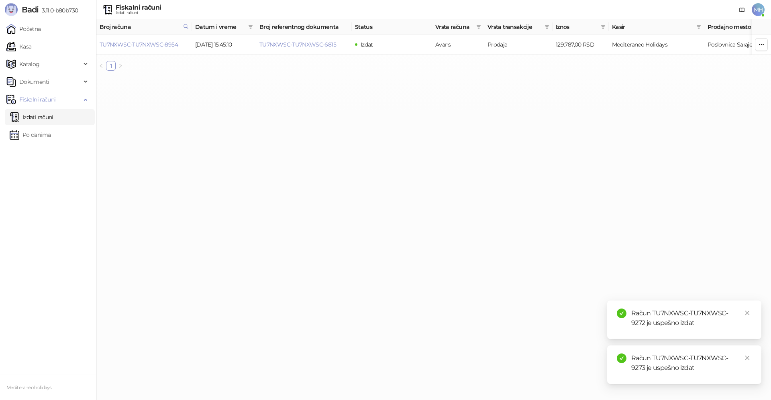
click at [37, 119] on link "Izdati računi" at bounding box center [32, 117] width 44 height 16
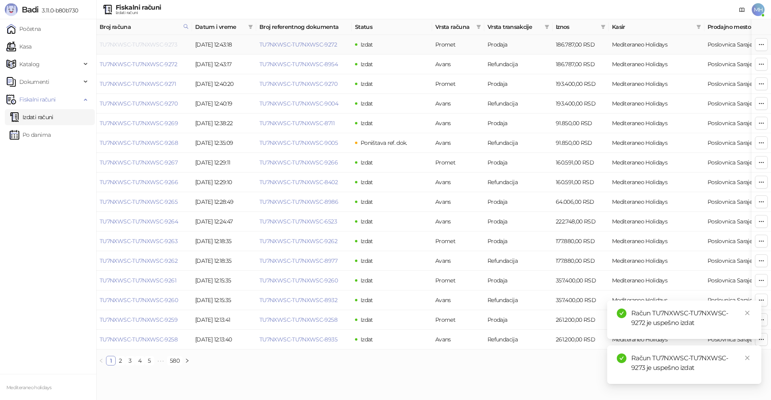
click at [163, 44] on link "TU7NXWSC-TU7NXWSC-9273" at bounding box center [138, 44] width 77 height 7
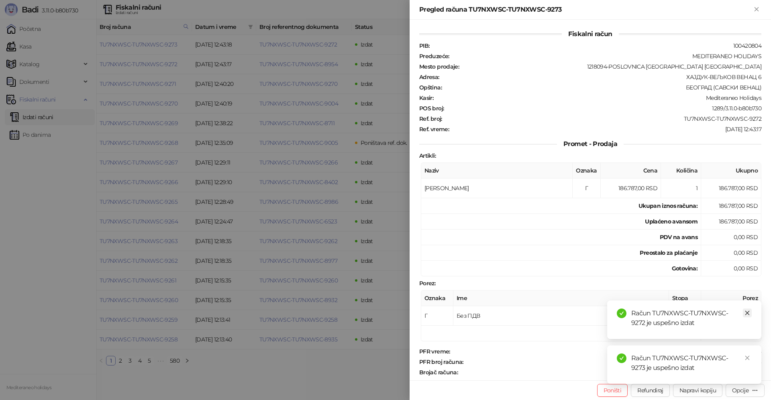
click at [746, 312] on icon "close" at bounding box center [747, 313] width 6 height 6
click at [747, 353] on div "Račun TU7NXWSC-TU7NXWSC-9273 je uspešno izdat" at bounding box center [684, 365] width 154 height 39
click at [746, 358] on icon "close" at bounding box center [747, 358] width 6 height 6
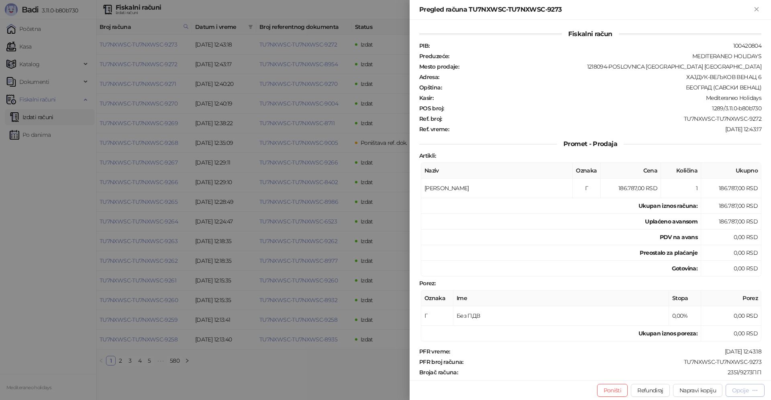
click at [746, 389] on div "Opcije" at bounding box center [740, 390] width 16 height 7
click at [688, 373] on span "Preuzmi u PDF formatu" at bounding box center [717, 374] width 82 height 9
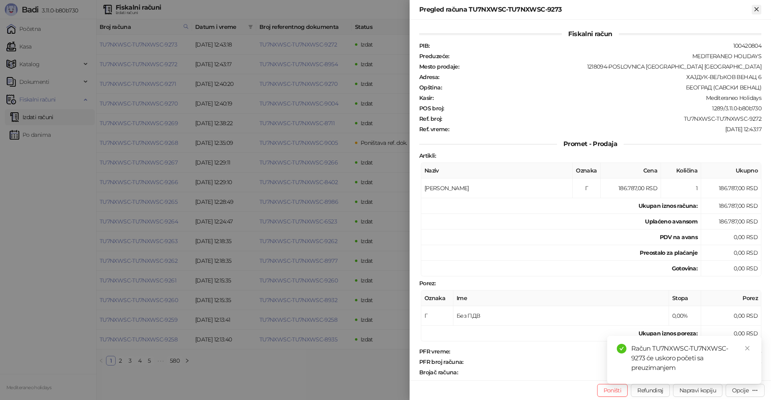
click at [757, 8] on icon "Zatvori" at bounding box center [756, 9] width 4 height 4
